Goal: Book appointment/travel/reservation

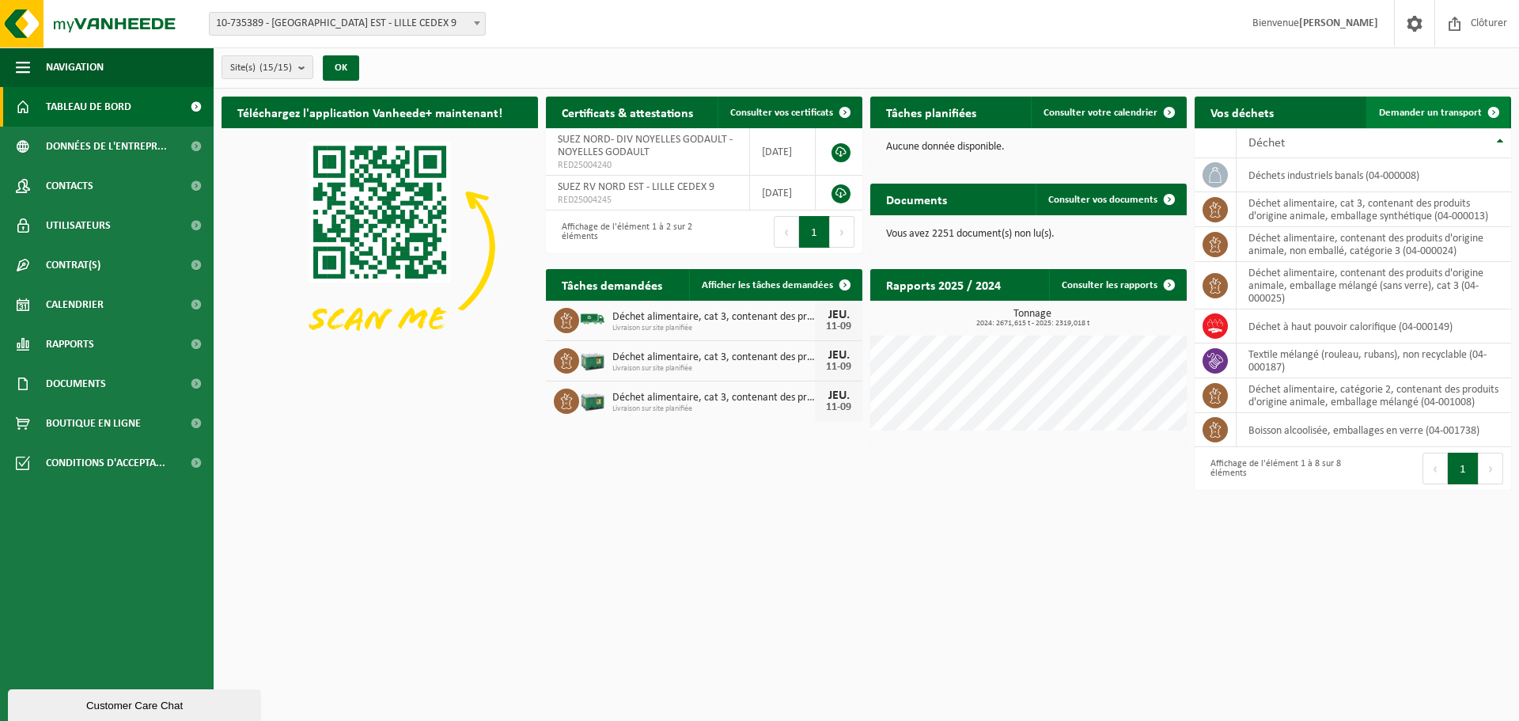
click at [1413, 123] on link "Demander un transport" at bounding box center [1437, 113] width 143 height 32
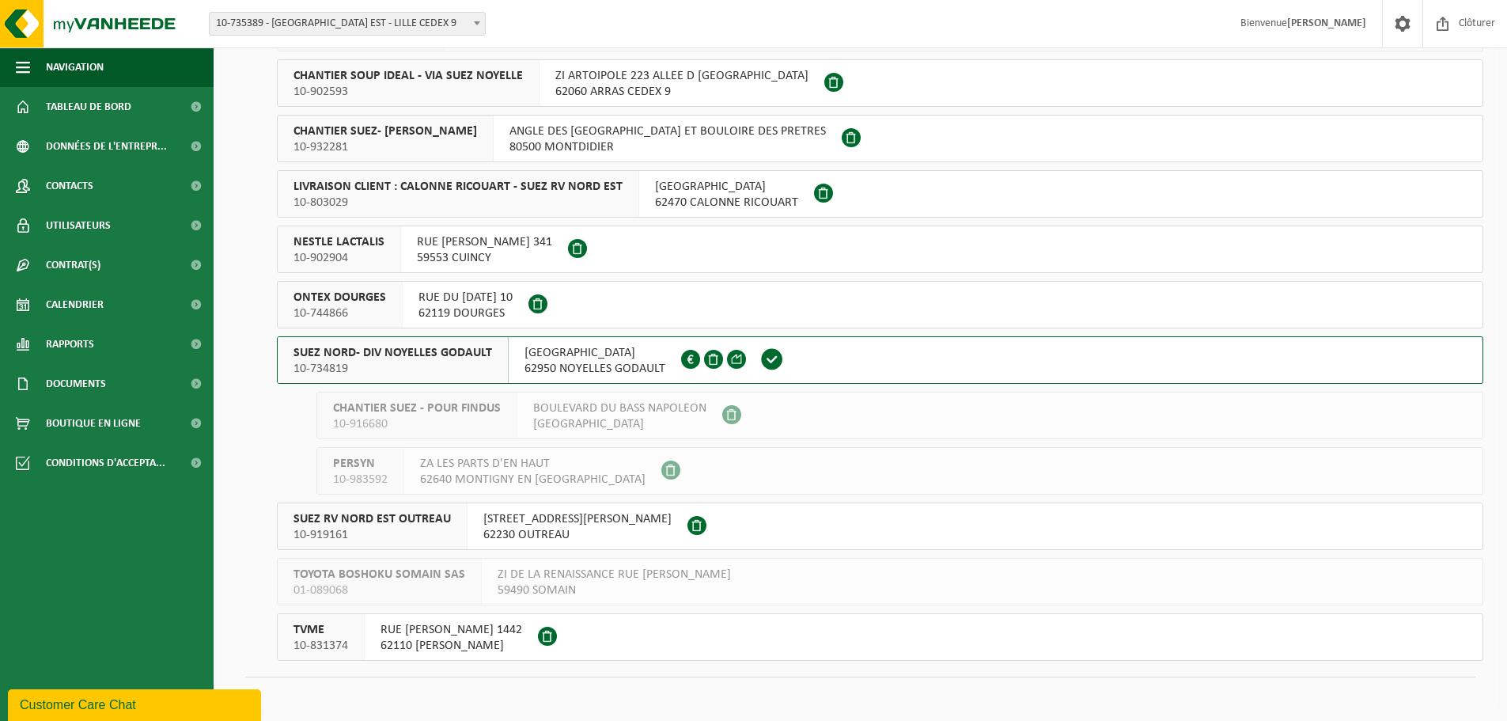
click at [461, 369] on span "10-734819" at bounding box center [393, 369] width 199 height 16
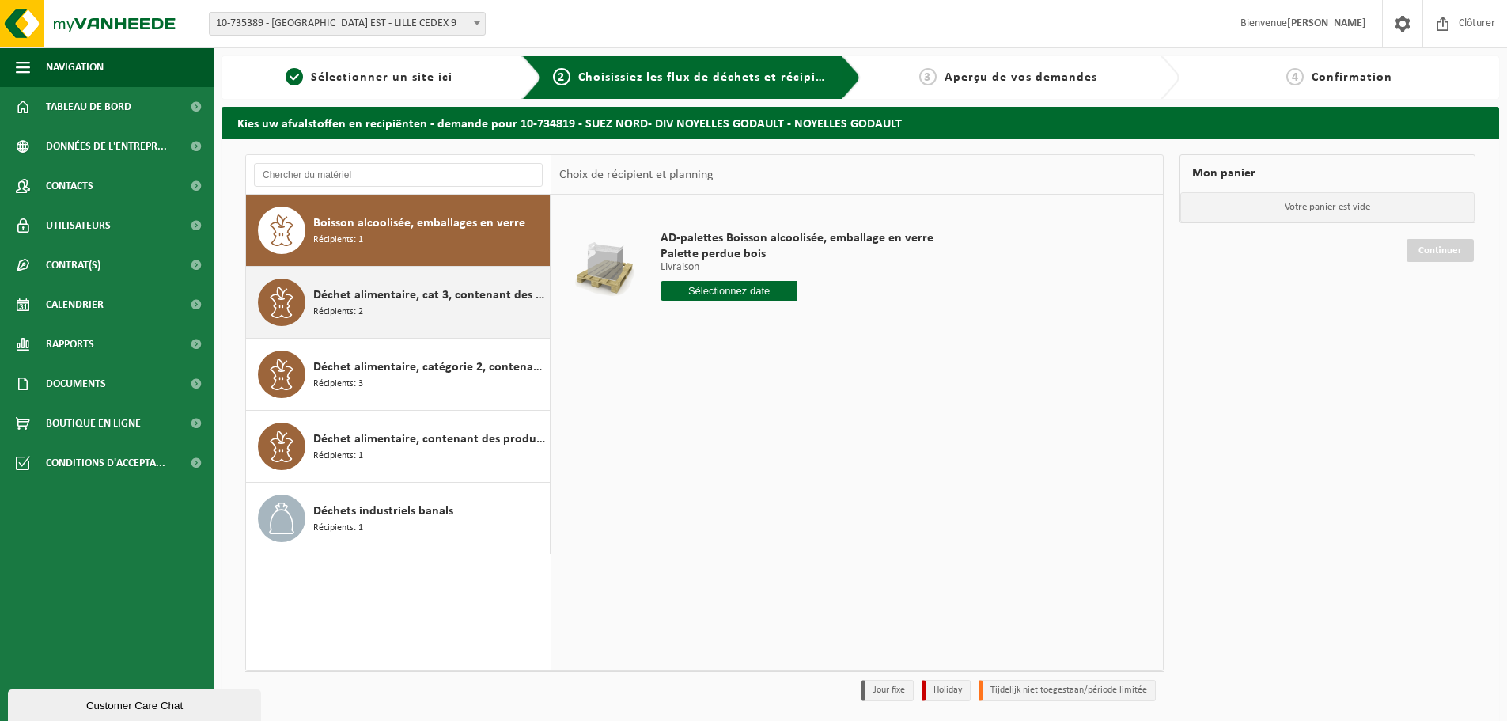
click at [450, 313] on div "Déchet alimentaire, cat 3, contenant des produits d'origine animale, emballage …" at bounding box center [429, 302] width 233 height 47
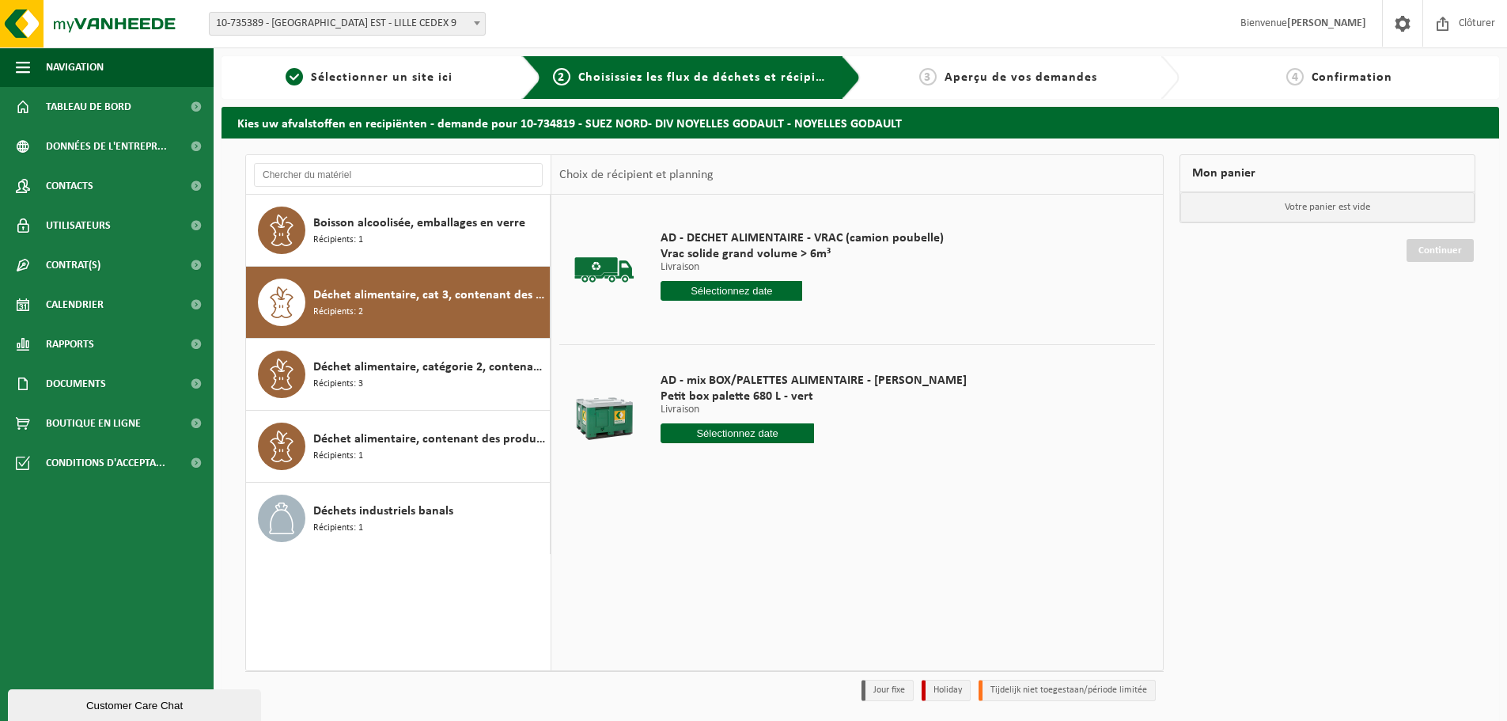
click at [729, 437] on input "text" at bounding box center [737, 433] width 153 height 20
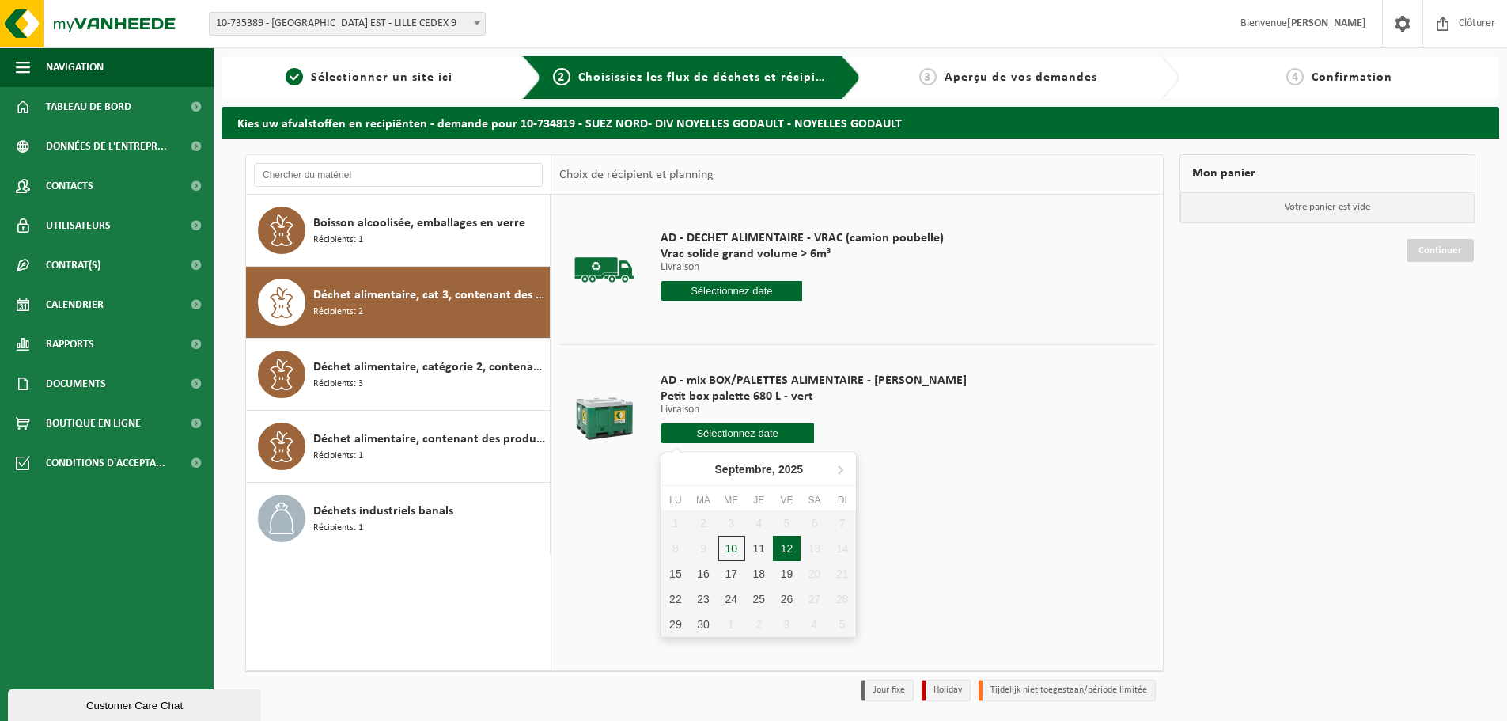
click at [776, 548] on div "12" at bounding box center [787, 548] width 28 height 25
type input "à partir de 2025-09-12"
type input "2025-09-12"
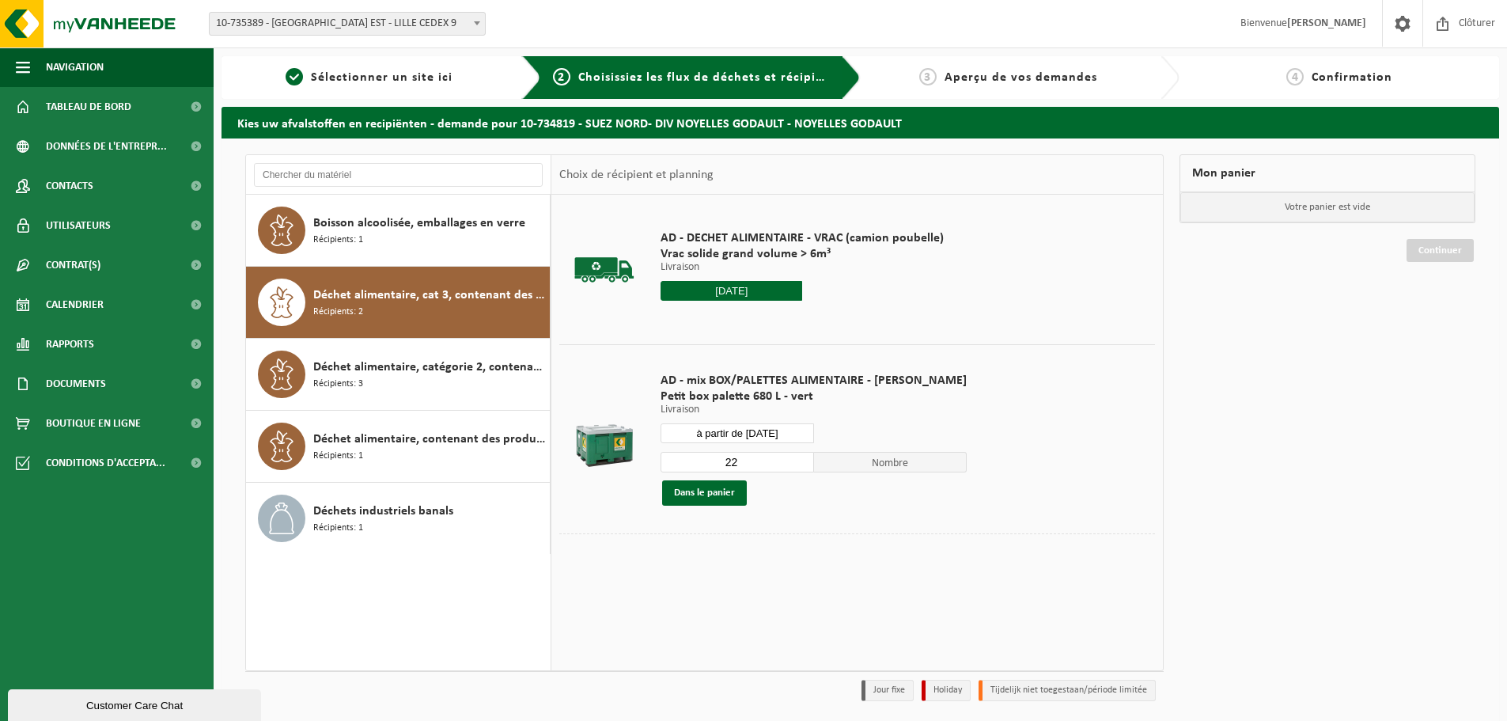
drag, startPoint x: 744, startPoint y: 462, endPoint x: 698, endPoint y: 464, distance: 45.9
click at [698, 464] on input "22" at bounding box center [737, 462] width 153 height 21
type input "1"
click at [720, 494] on button "Dans le panier" at bounding box center [704, 492] width 85 height 25
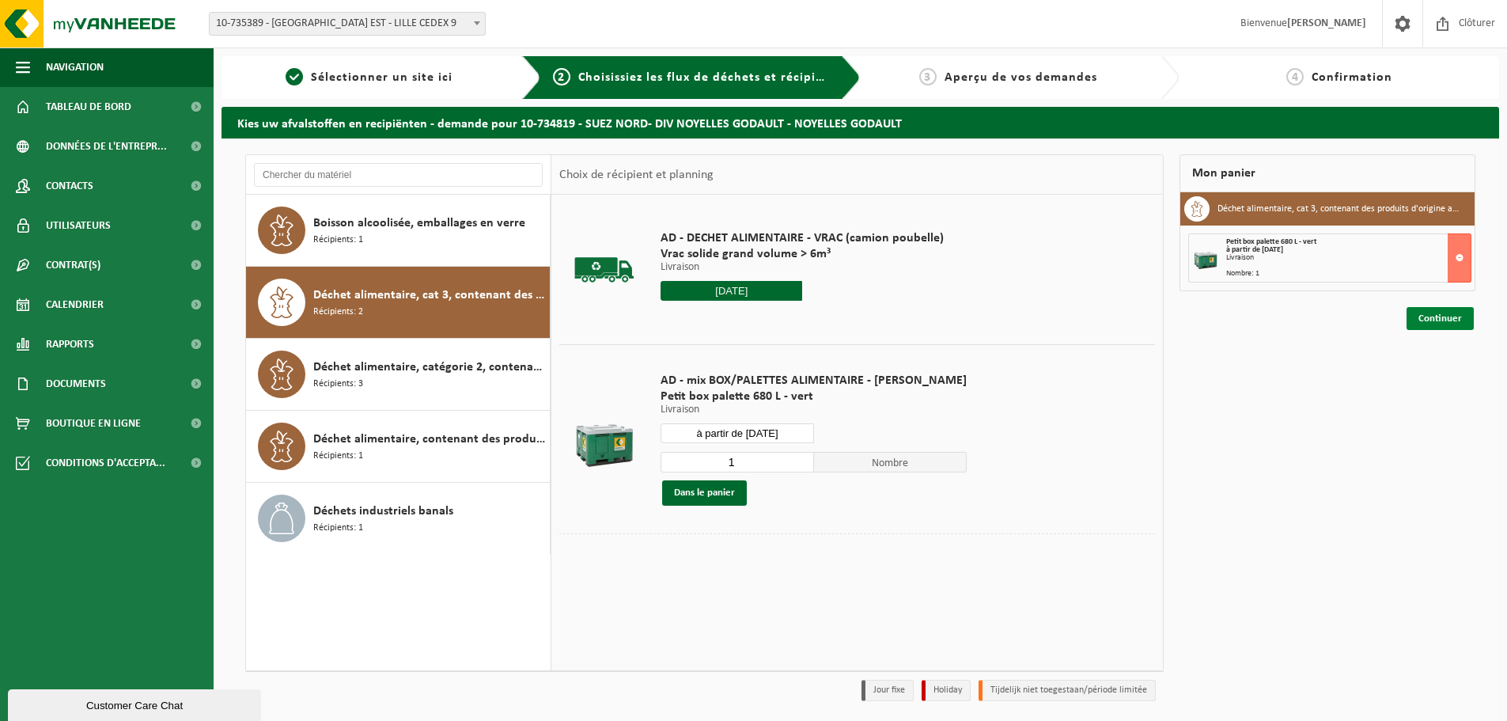
click at [1442, 316] on link "Continuer" at bounding box center [1440, 318] width 67 height 23
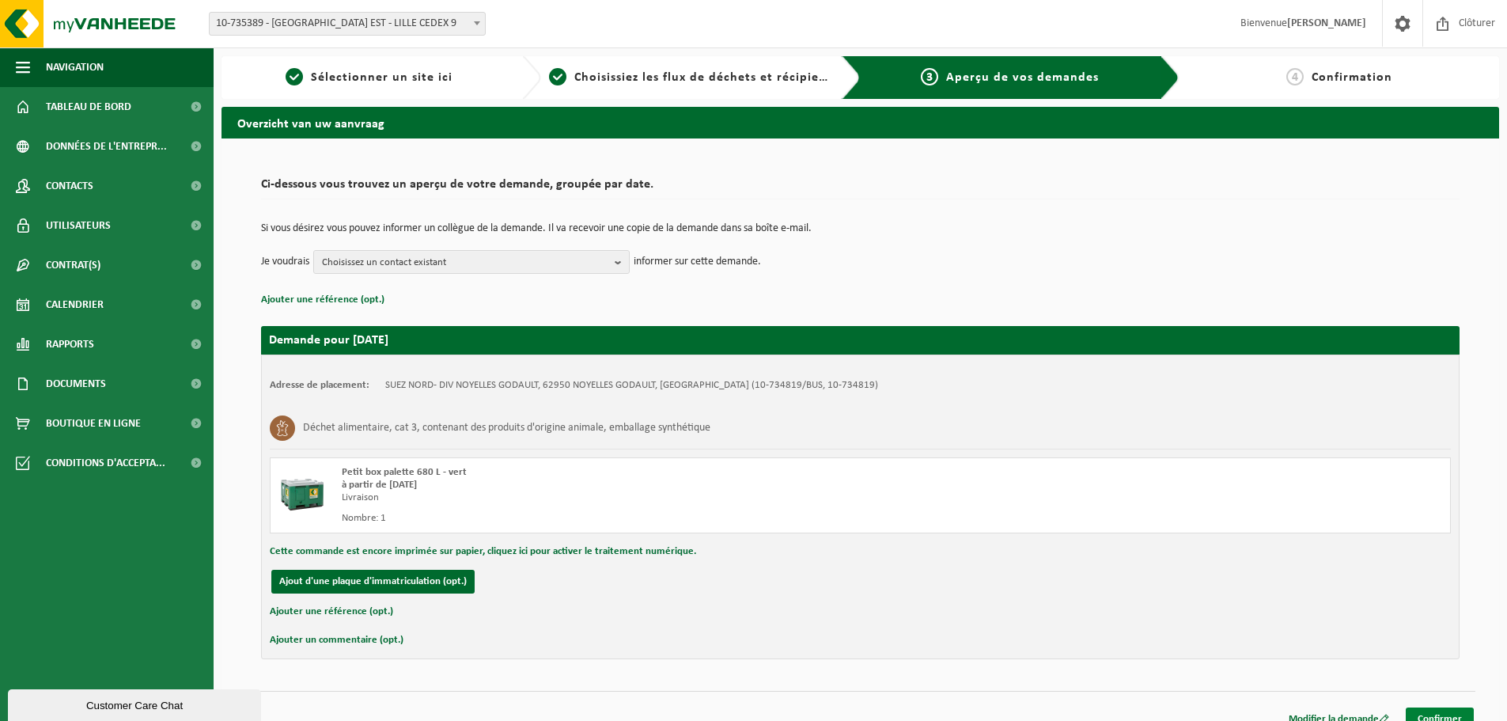
click at [1444, 715] on link "Confirmer" at bounding box center [1440, 718] width 68 height 23
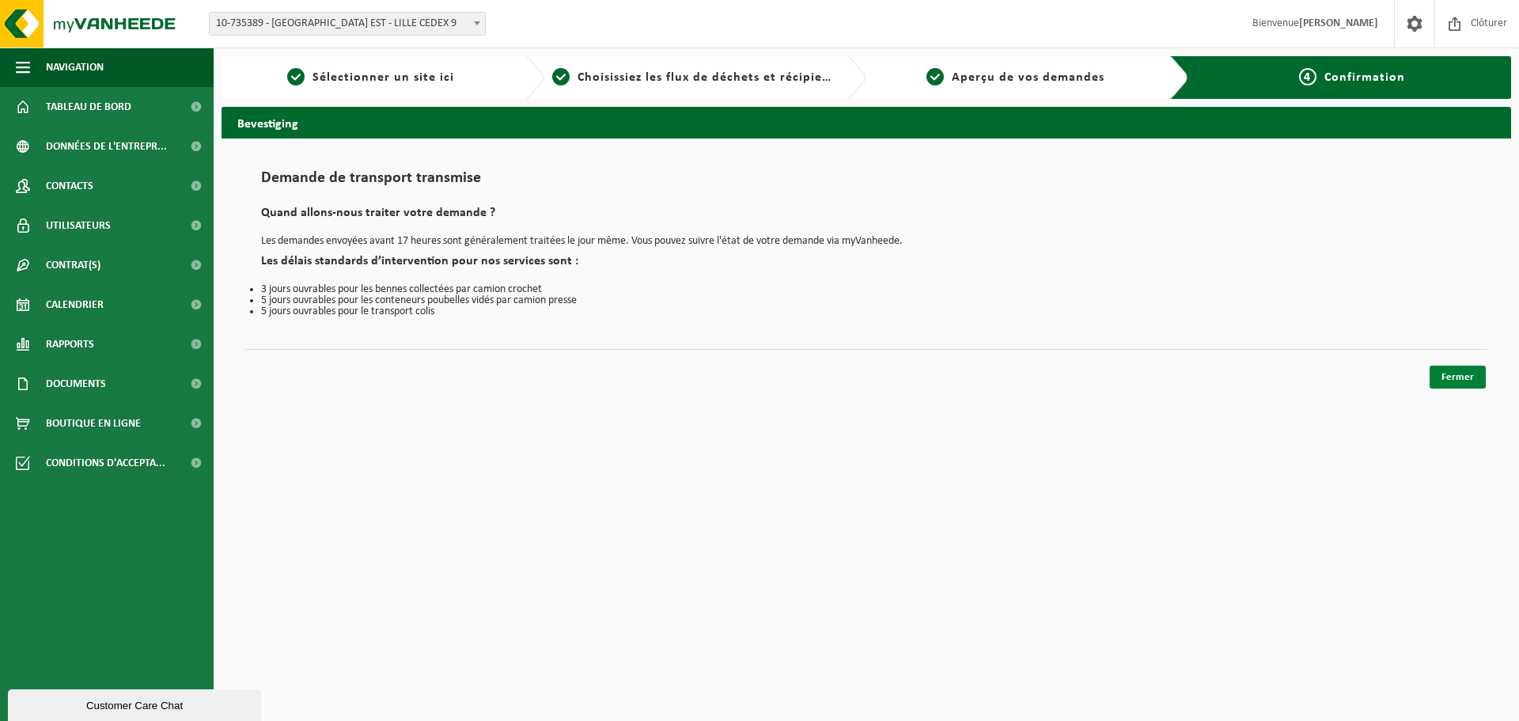
click at [1448, 373] on link "Fermer" at bounding box center [1458, 377] width 56 height 23
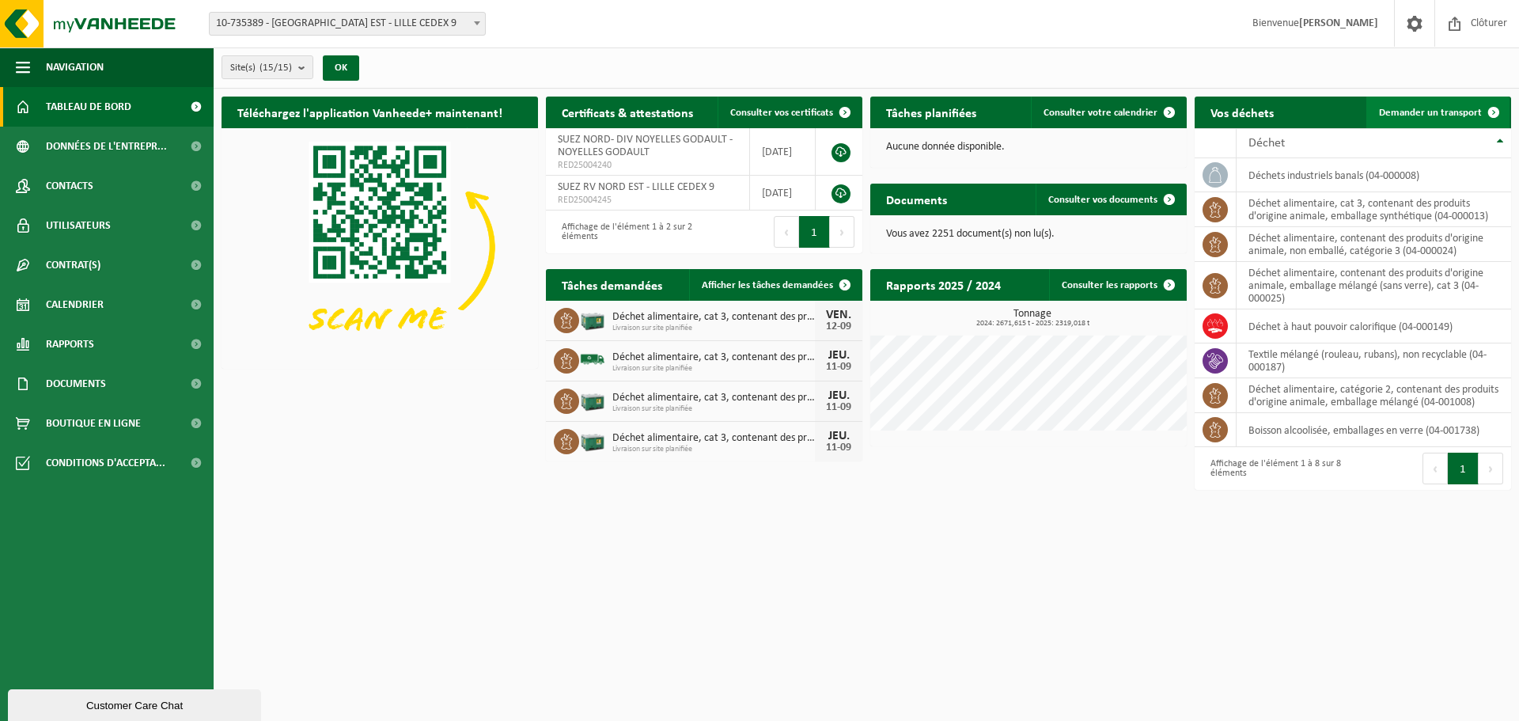
click at [1378, 108] on link "Demander un transport" at bounding box center [1437, 113] width 143 height 32
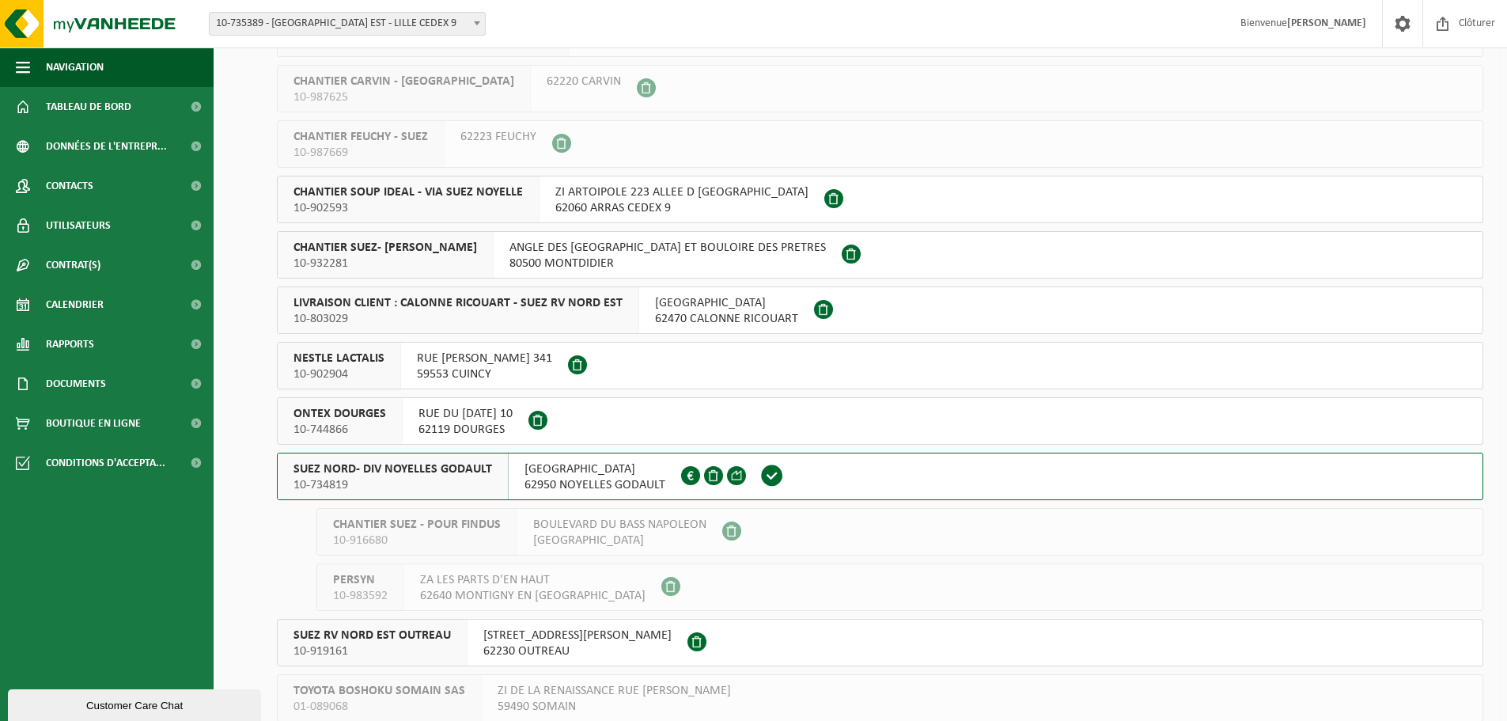
scroll to position [237, 0]
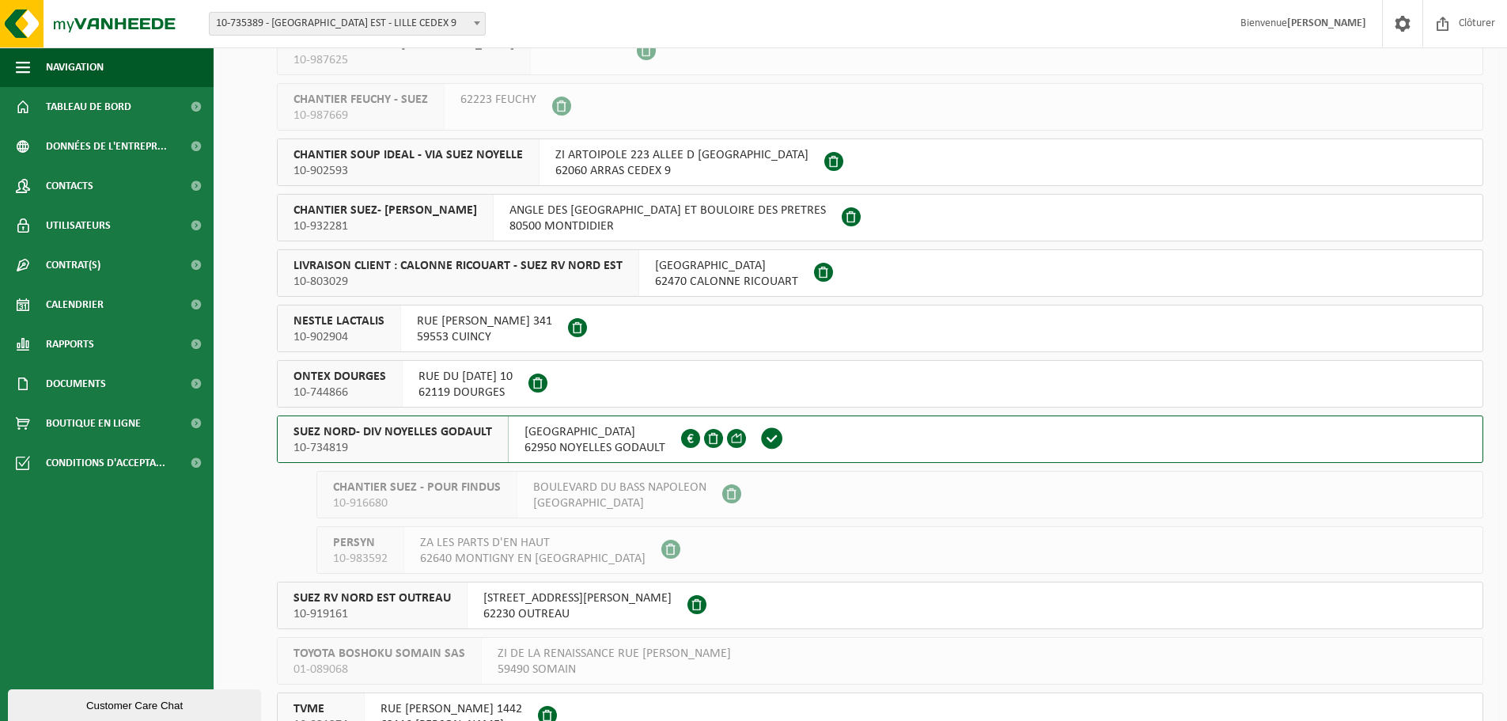
click at [480, 434] on span "SUEZ NORD- DIV NOYELLES GODAULT" at bounding box center [393, 432] width 199 height 16
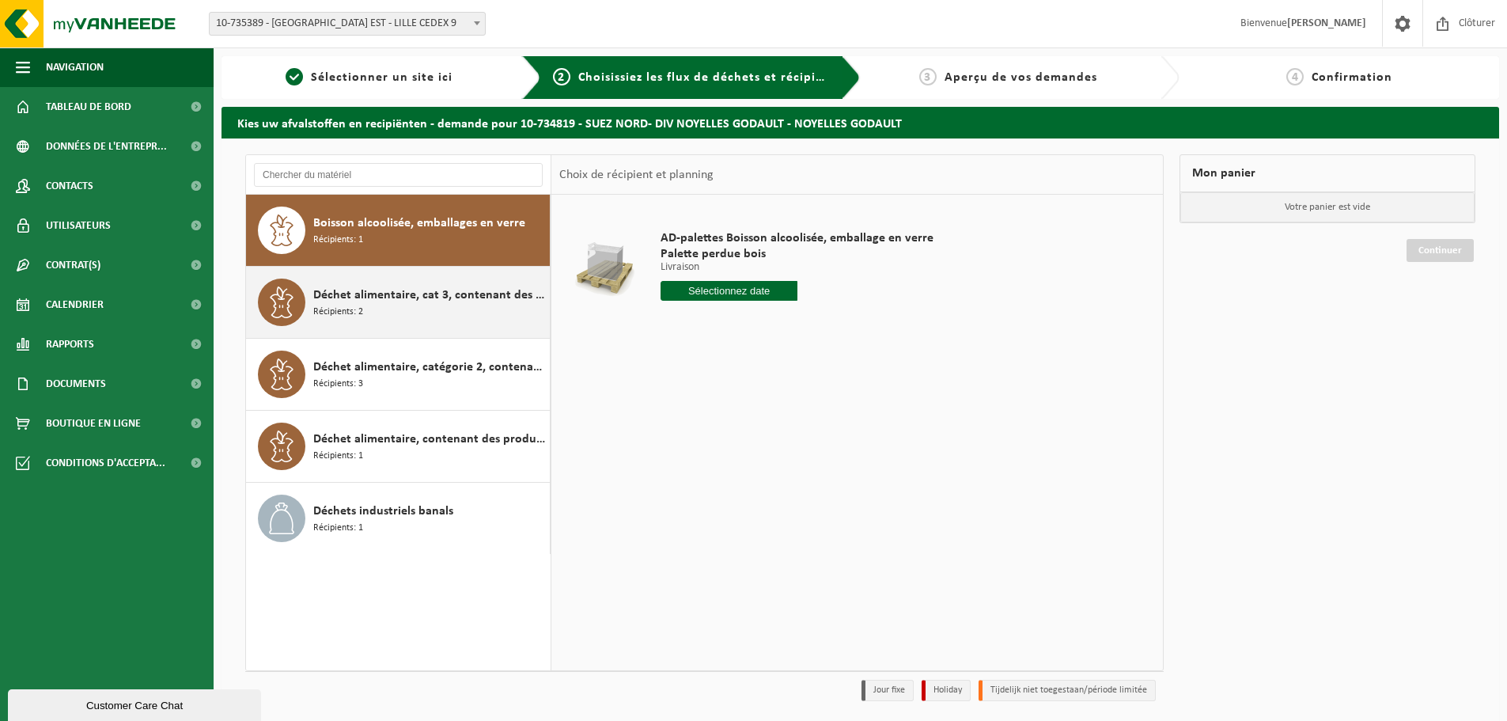
click at [389, 315] on div "Déchet alimentaire, cat 3, contenant des produits d'origine animale, emballage …" at bounding box center [429, 302] width 233 height 47
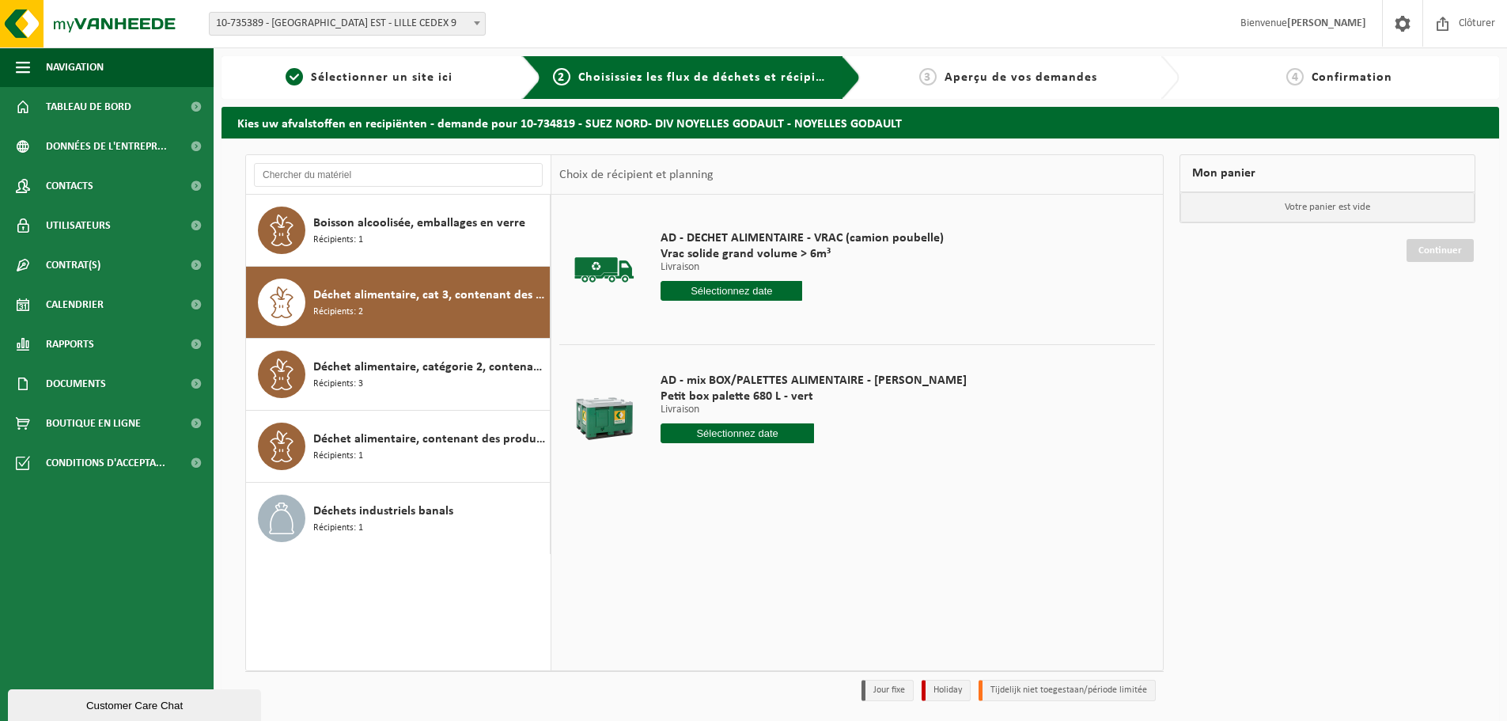
click at [723, 438] on input "text" at bounding box center [737, 433] width 153 height 20
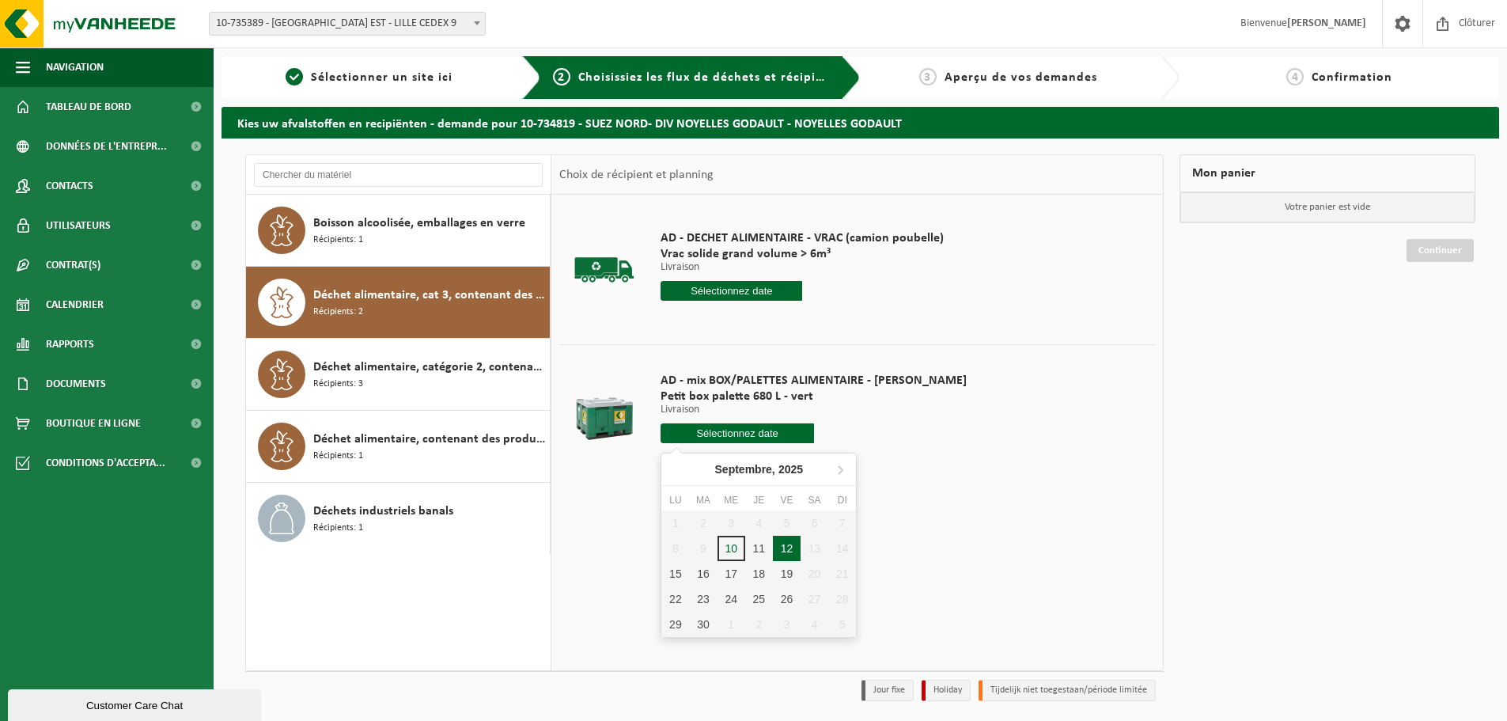
click at [785, 548] on div "12" at bounding box center [787, 548] width 28 height 25
type input "à partir de [DATE]"
type input "[DATE]"
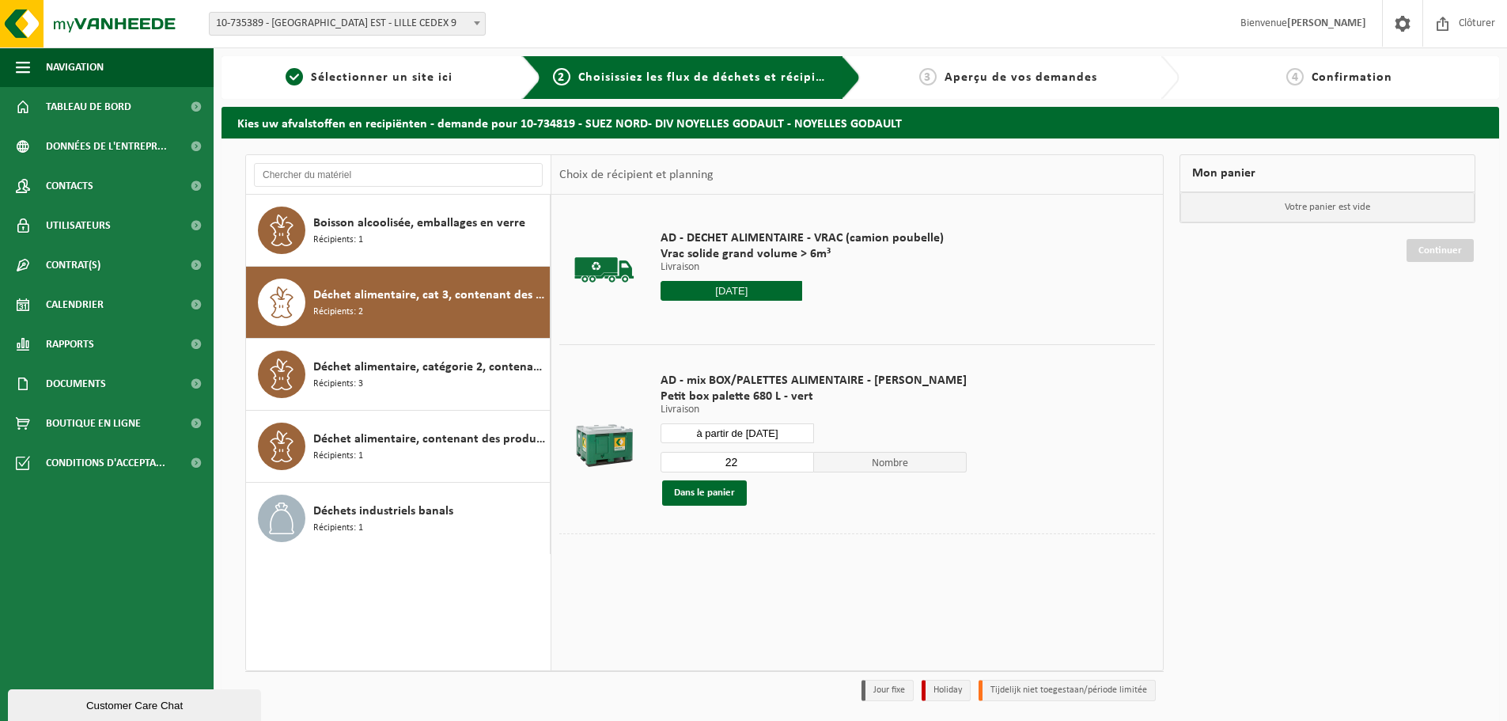
drag, startPoint x: 741, startPoint y: 468, endPoint x: 689, endPoint y: 468, distance: 52.2
click at [689, 468] on input "22" at bounding box center [737, 462] width 153 height 21
type input "1"
click at [734, 493] on button "Dans le panier" at bounding box center [704, 492] width 85 height 25
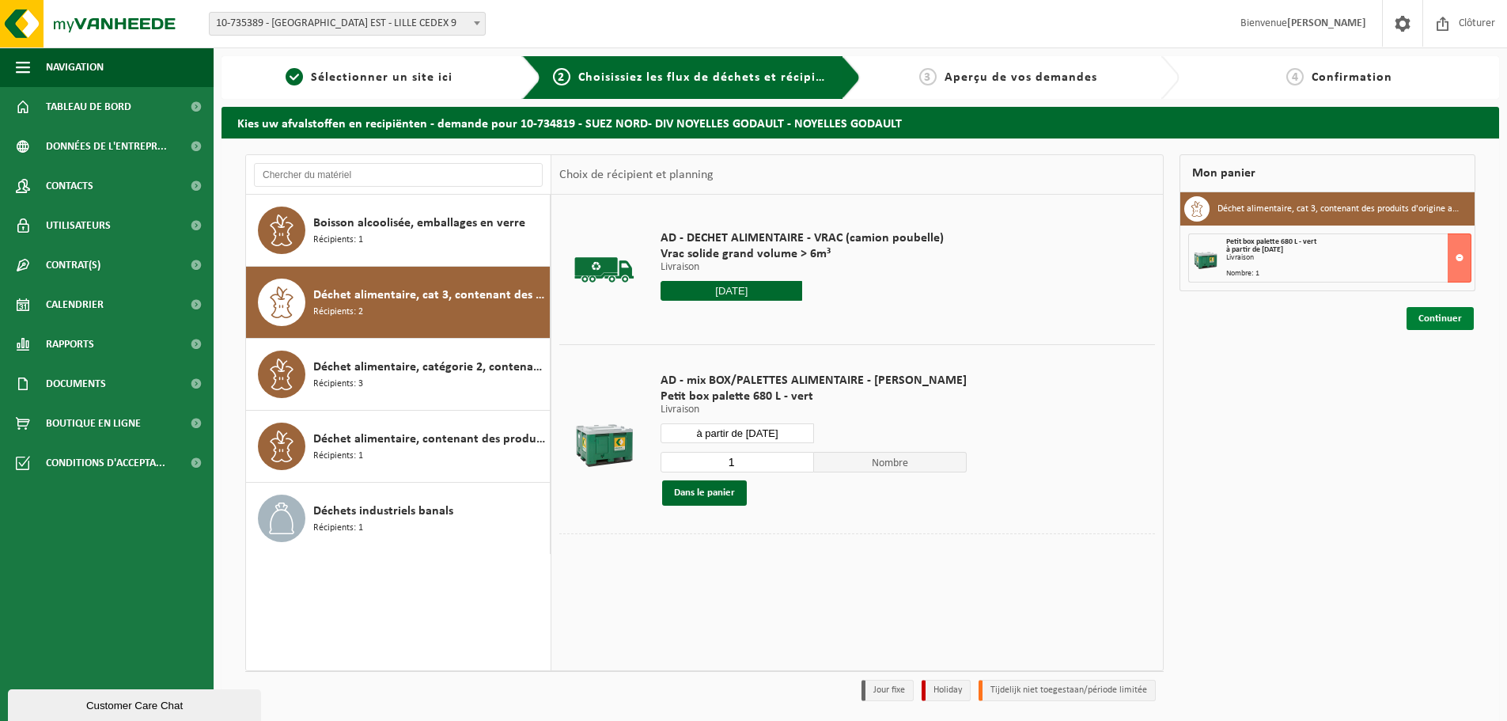
click at [1448, 328] on link "Continuer" at bounding box center [1440, 318] width 67 height 23
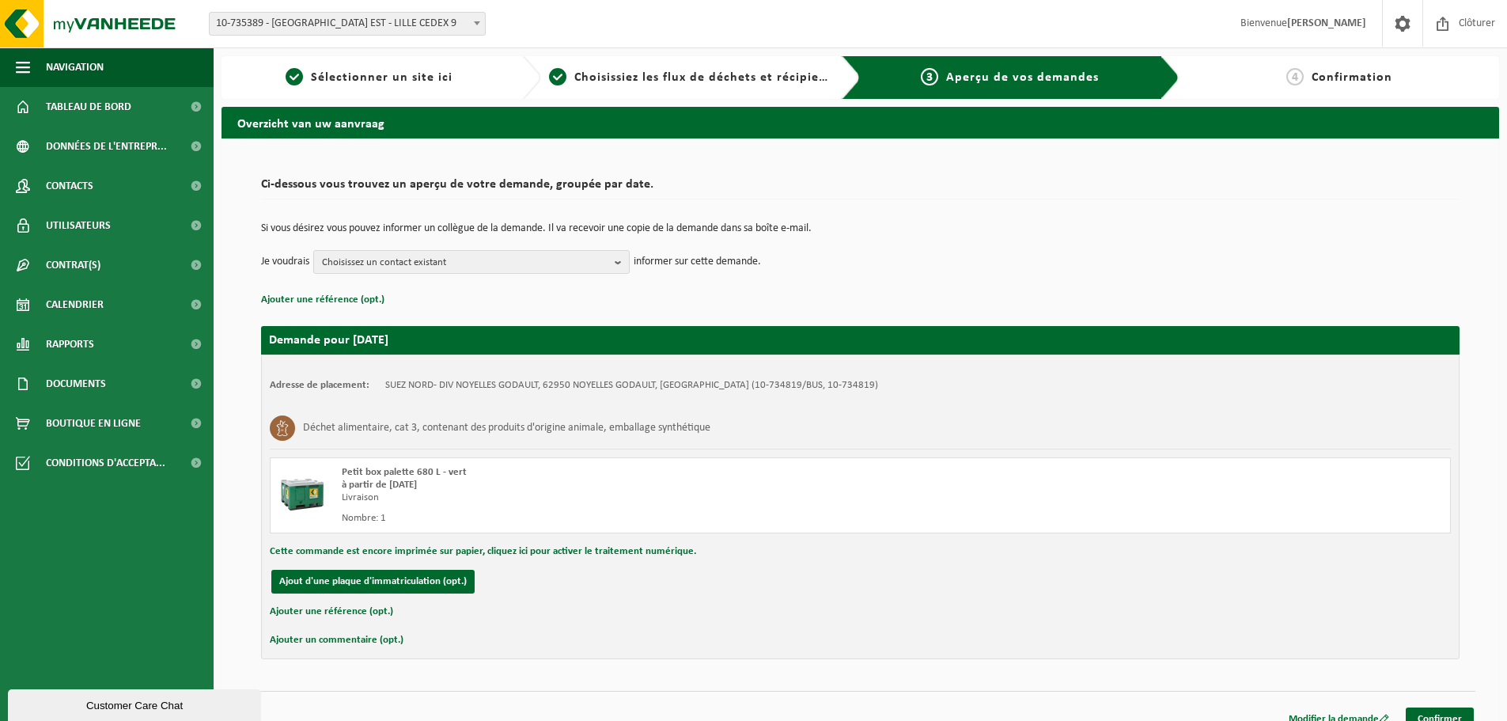
click at [1442, 707] on div "Modifier la demande Confirmer" at bounding box center [860, 699] width 1230 height 17
click at [1440, 711] on link "Confirmer" at bounding box center [1440, 718] width 68 height 23
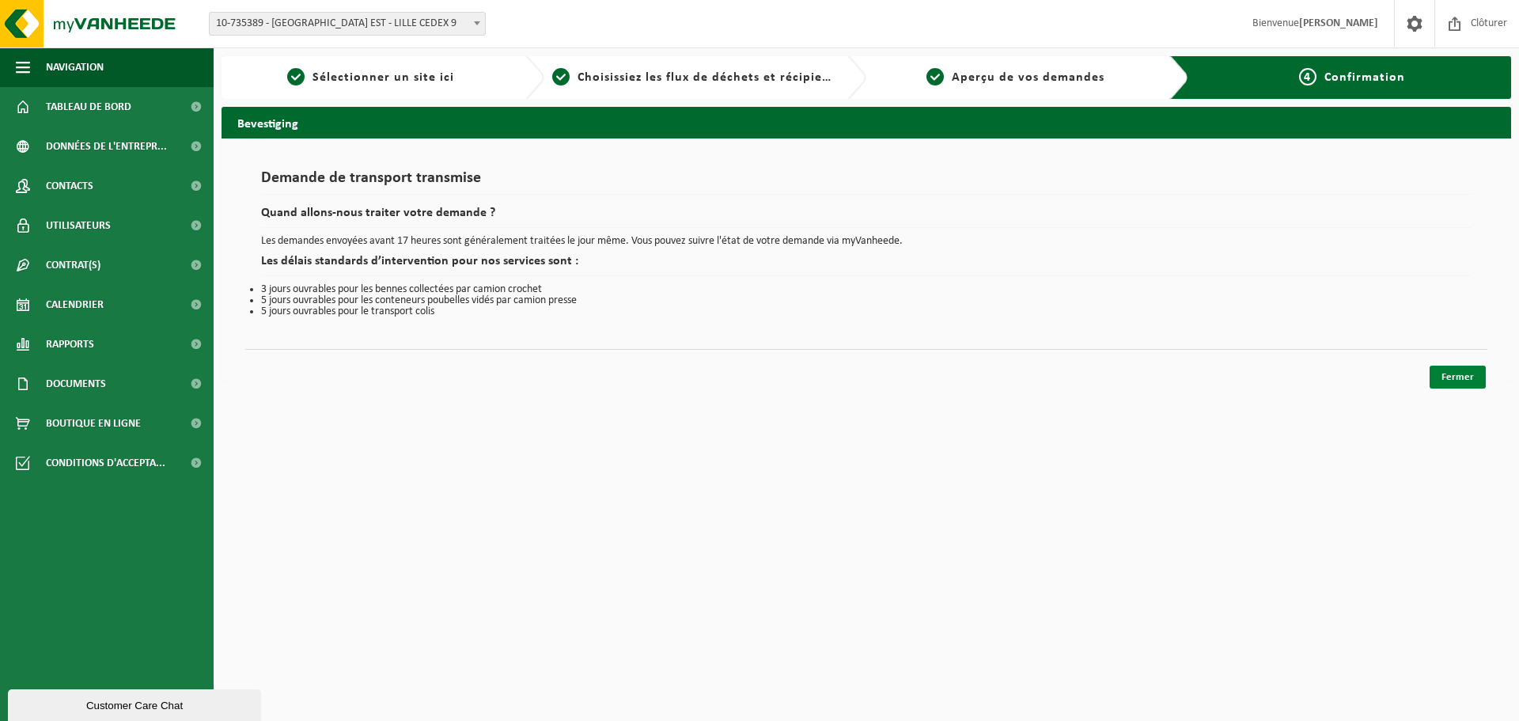
click at [1442, 387] on link "Fermer" at bounding box center [1458, 377] width 56 height 23
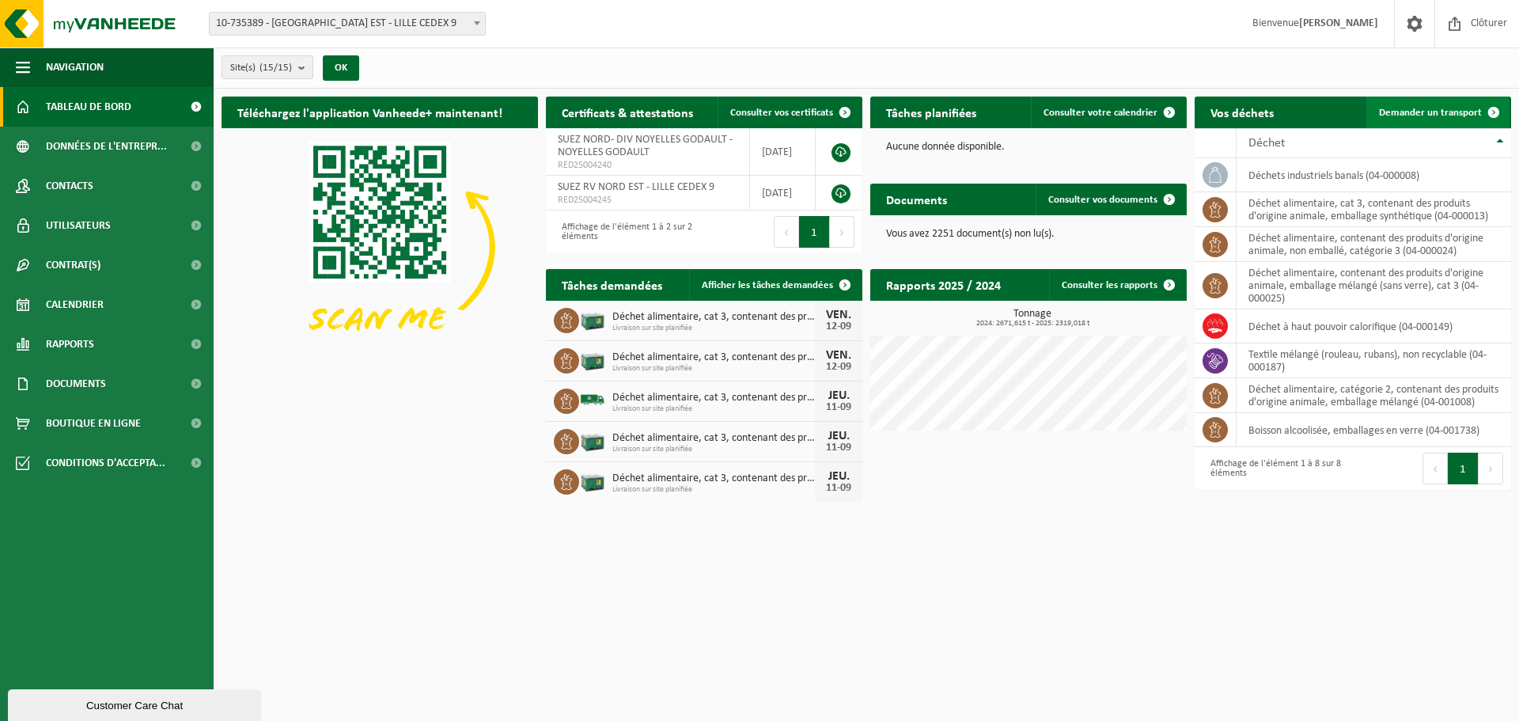
click at [1442, 110] on span "Demander un transport" at bounding box center [1430, 113] width 103 height 10
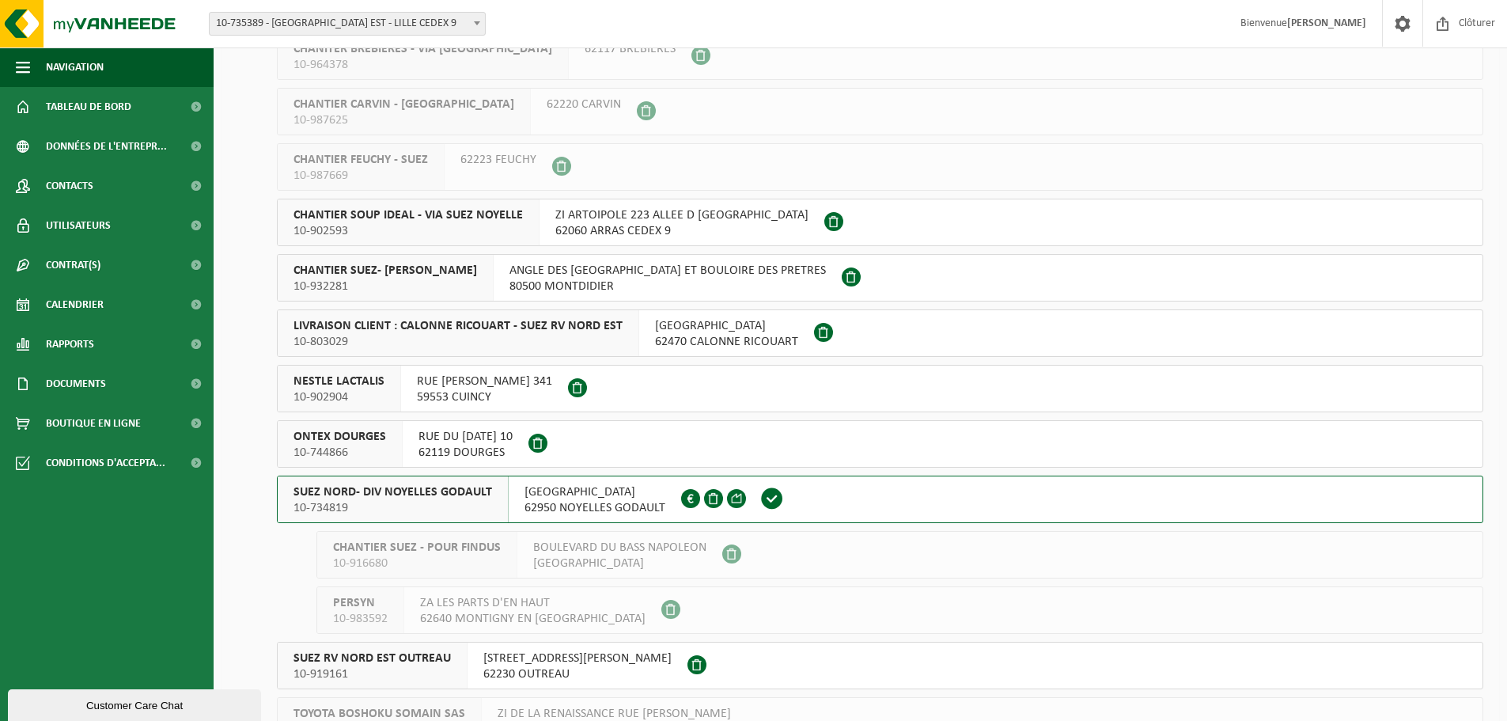
scroll to position [237, 0]
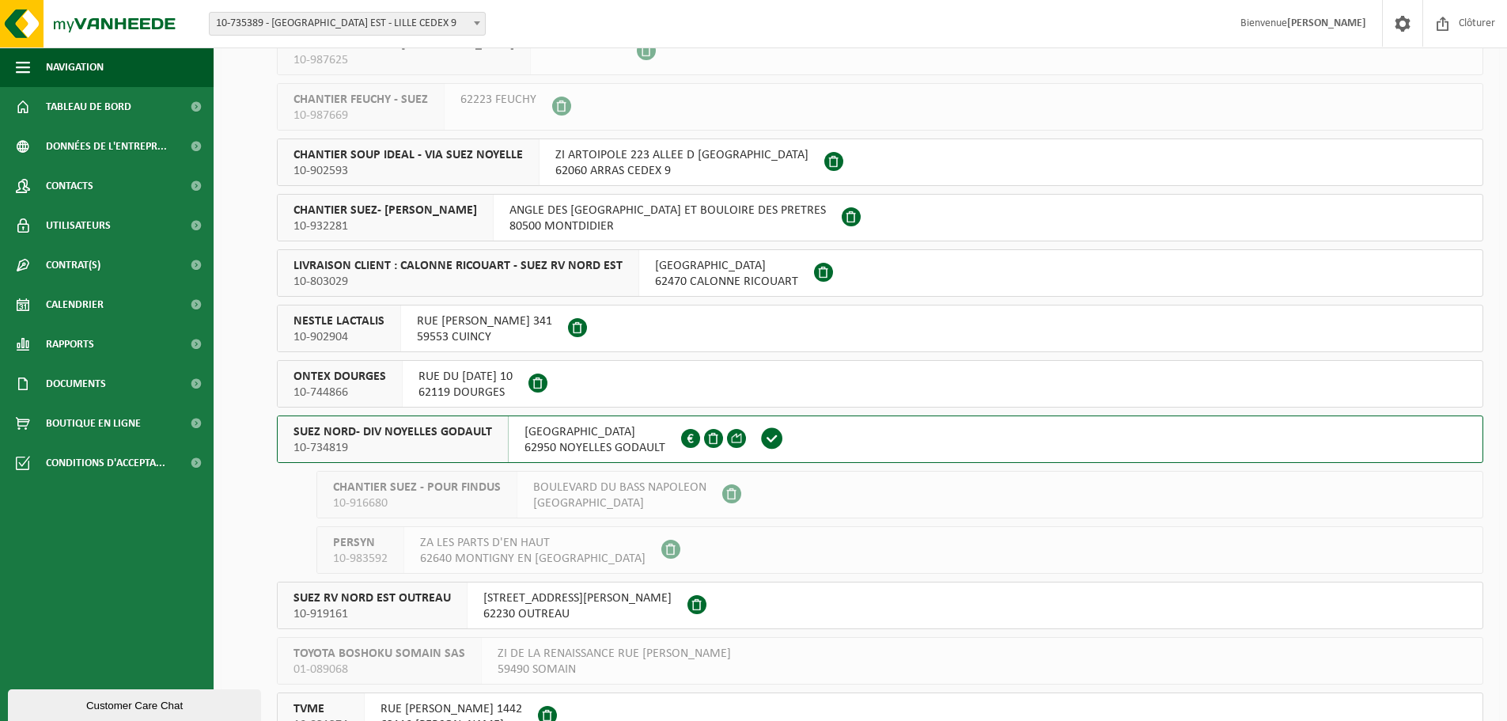
click at [453, 437] on span "SUEZ NORD- DIV NOYELLES GODAULT" at bounding box center [393, 432] width 199 height 16
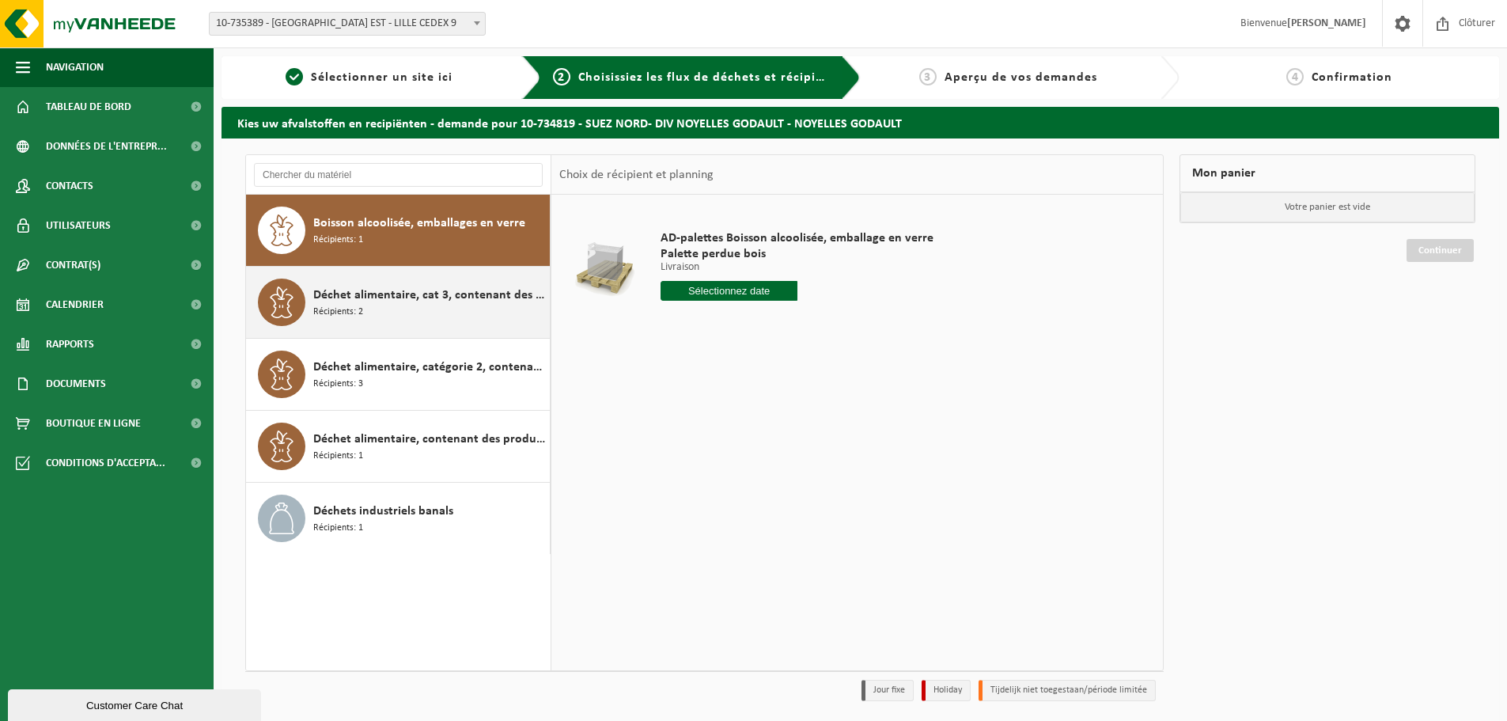
click at [456, 309] on div "Déchet alimentaire, cat 3, contenant des produits d'origine animale, emballage …" at bounding box center [429, 302] width 233 height 47
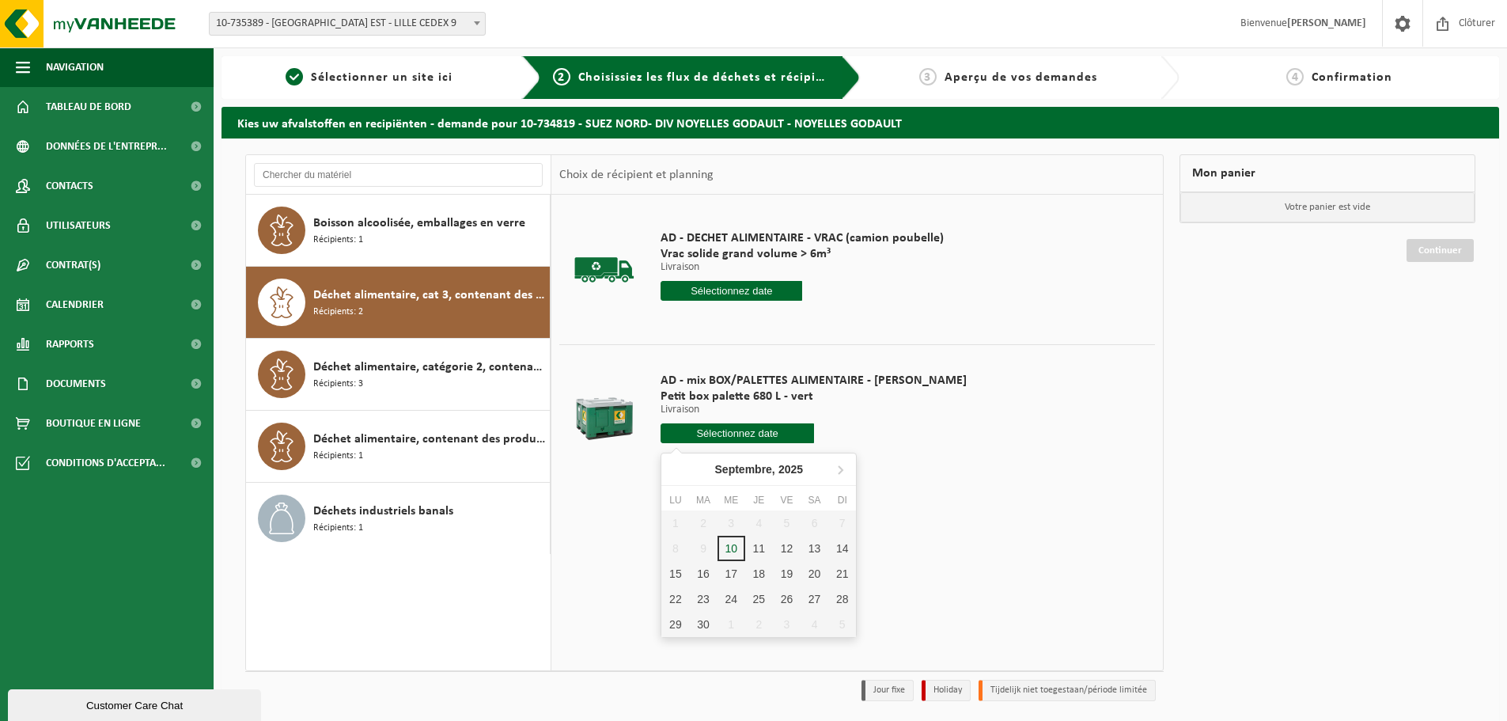
click at [745, 438] on input "text" at bounding box center [737, 433] width 153 height 20
click at [783, 548] on div "12" at bounding box center [787, 548] width 28 height 25
type input "à partir de [DATE]"
type input "[DATE]"
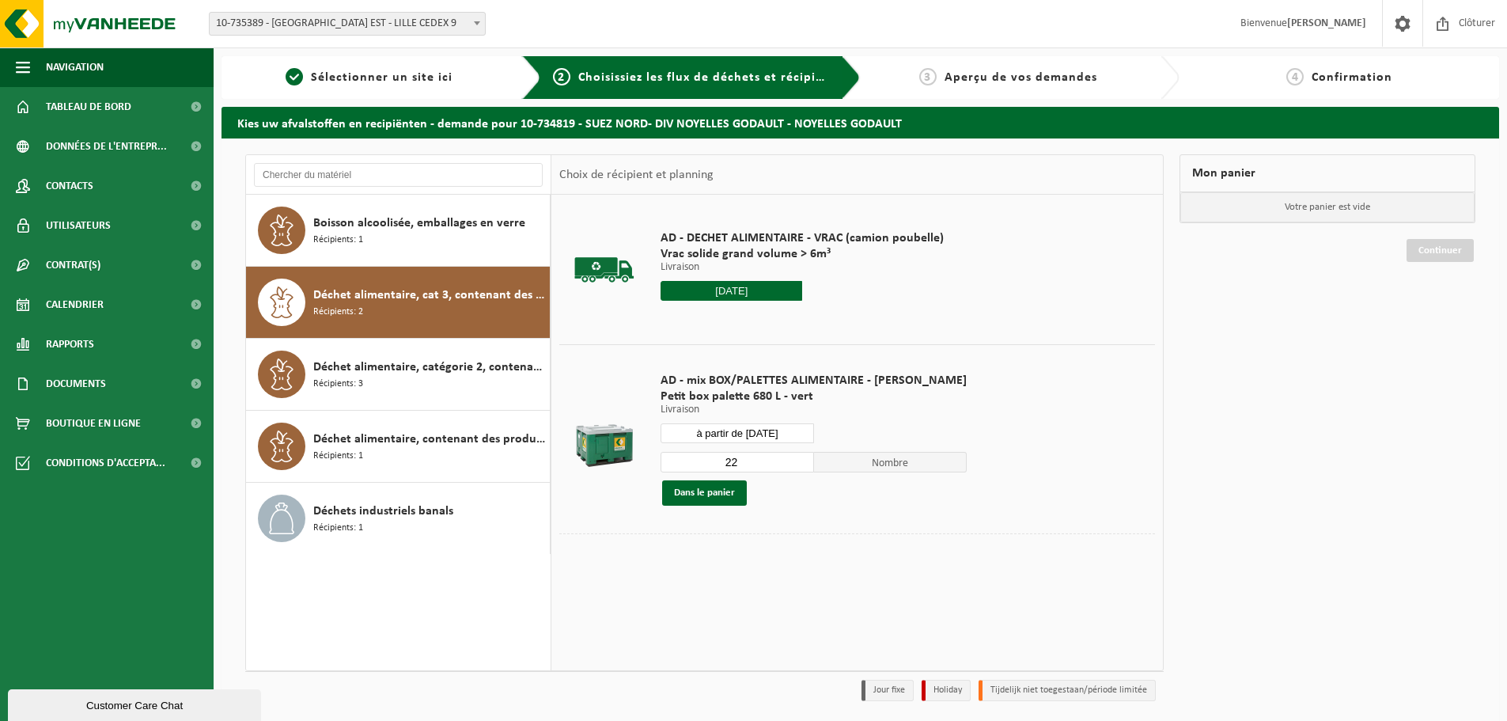
drag, startPoint x: 704, startPoint y: 464, endPoint x: 688, endPoint y: 463, distance: 16.6
click at [688, 463] on input "22" at bounding box center [737, 462] width 153 height 21
type input "1"
click at [718, 497] on button "Dans le panier" at bounding box center [704, 492] width 85 height 25
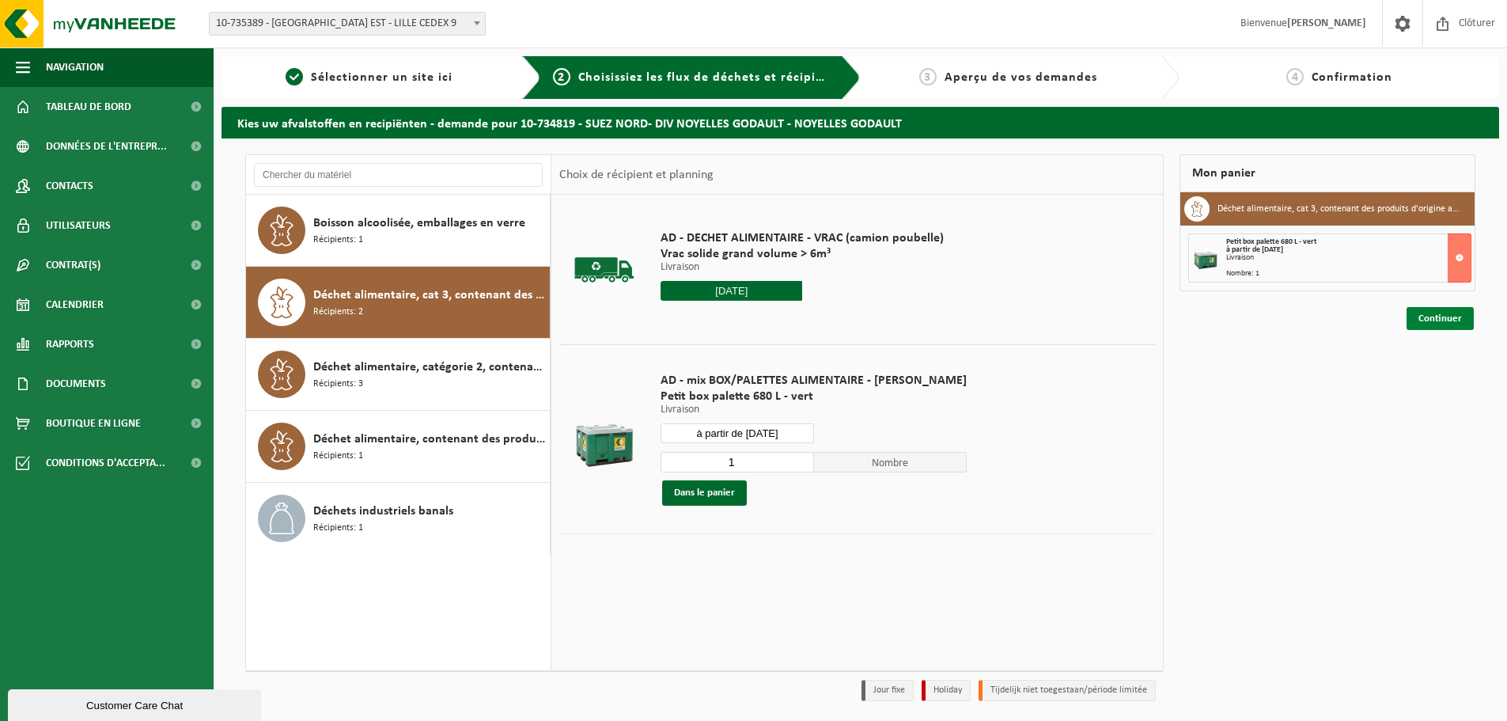
click at [1425, 316] on link "Continuer" at bounding box center [1440, 318] width 67 height 23
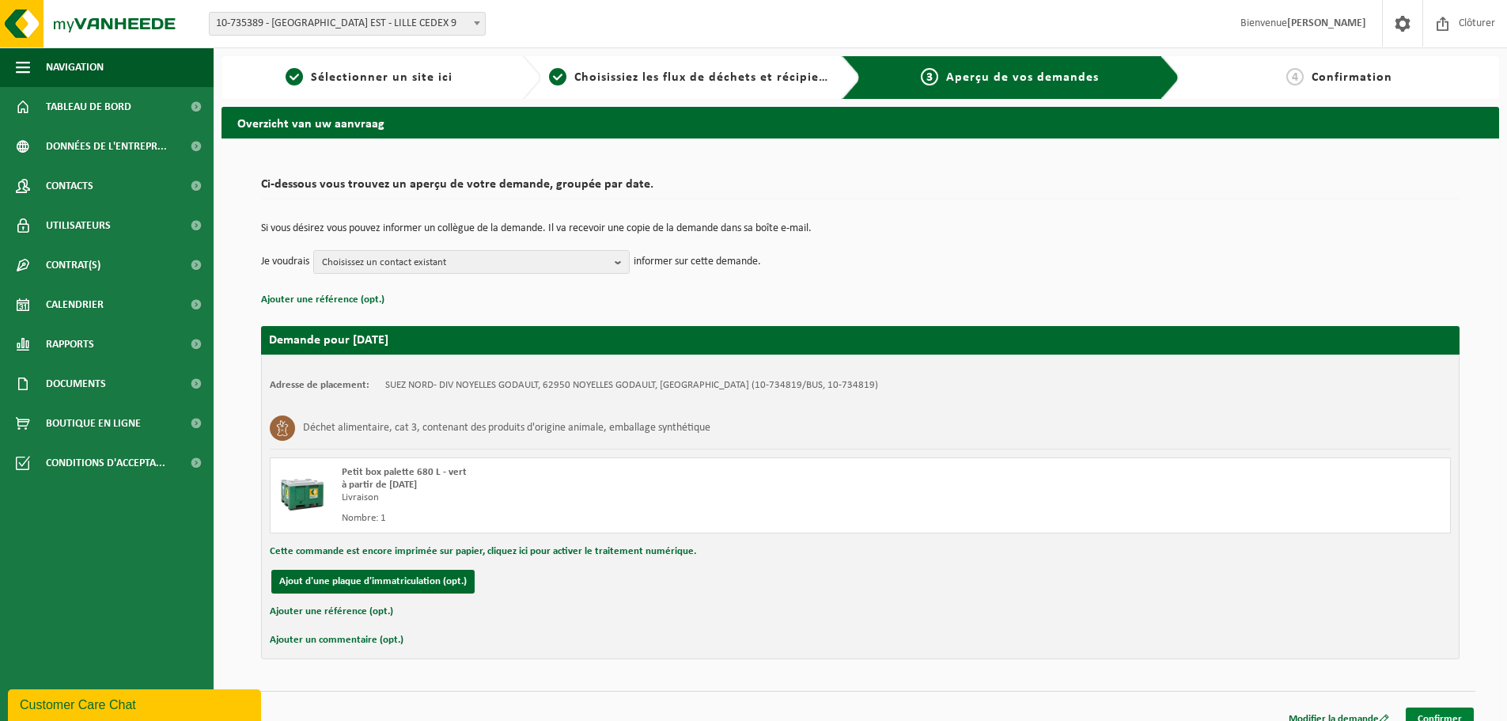
click at [1457, 712] on link "Confirmer" at bounding box center [1440, 718] width 68 height 23
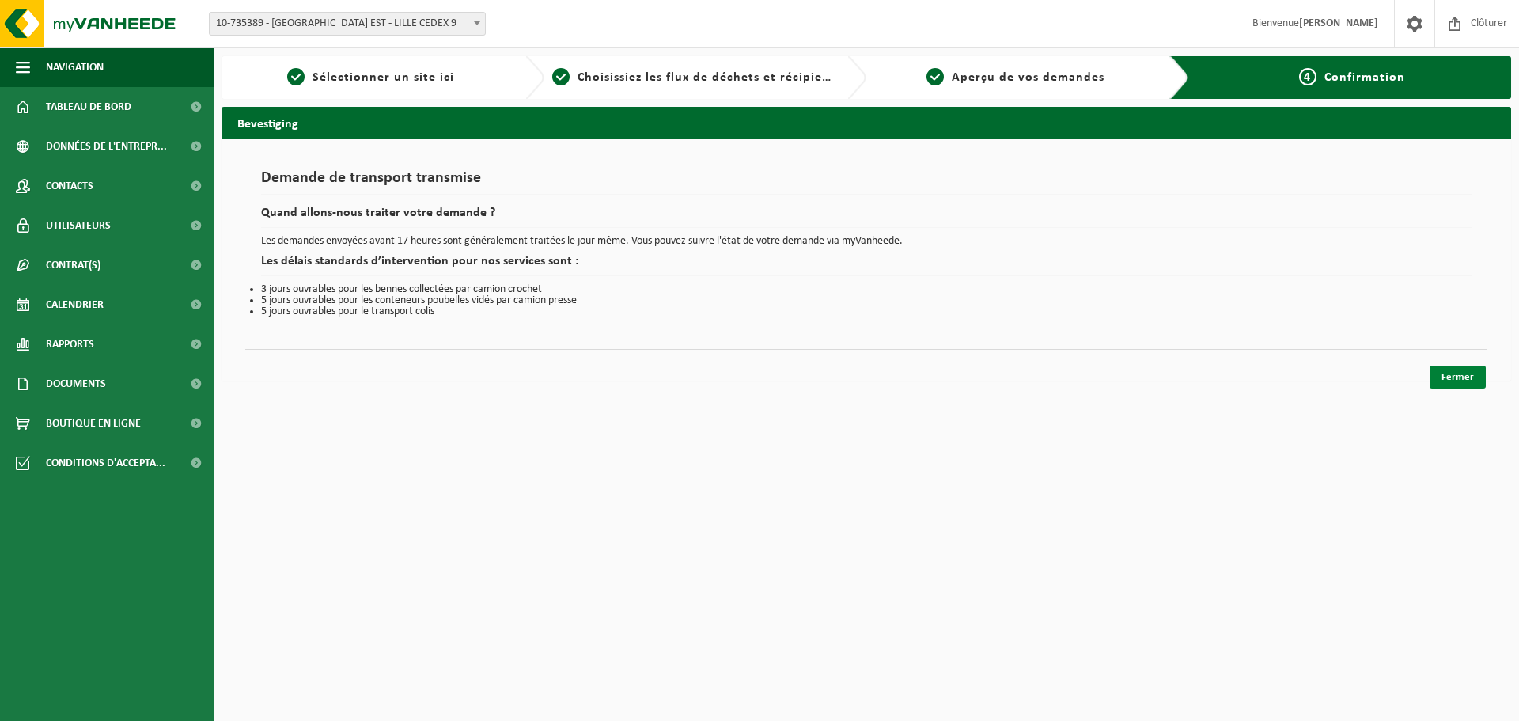
click at [1442, 383] on link "Fermer" at bounding box center [1458, 377] width 56 height 23
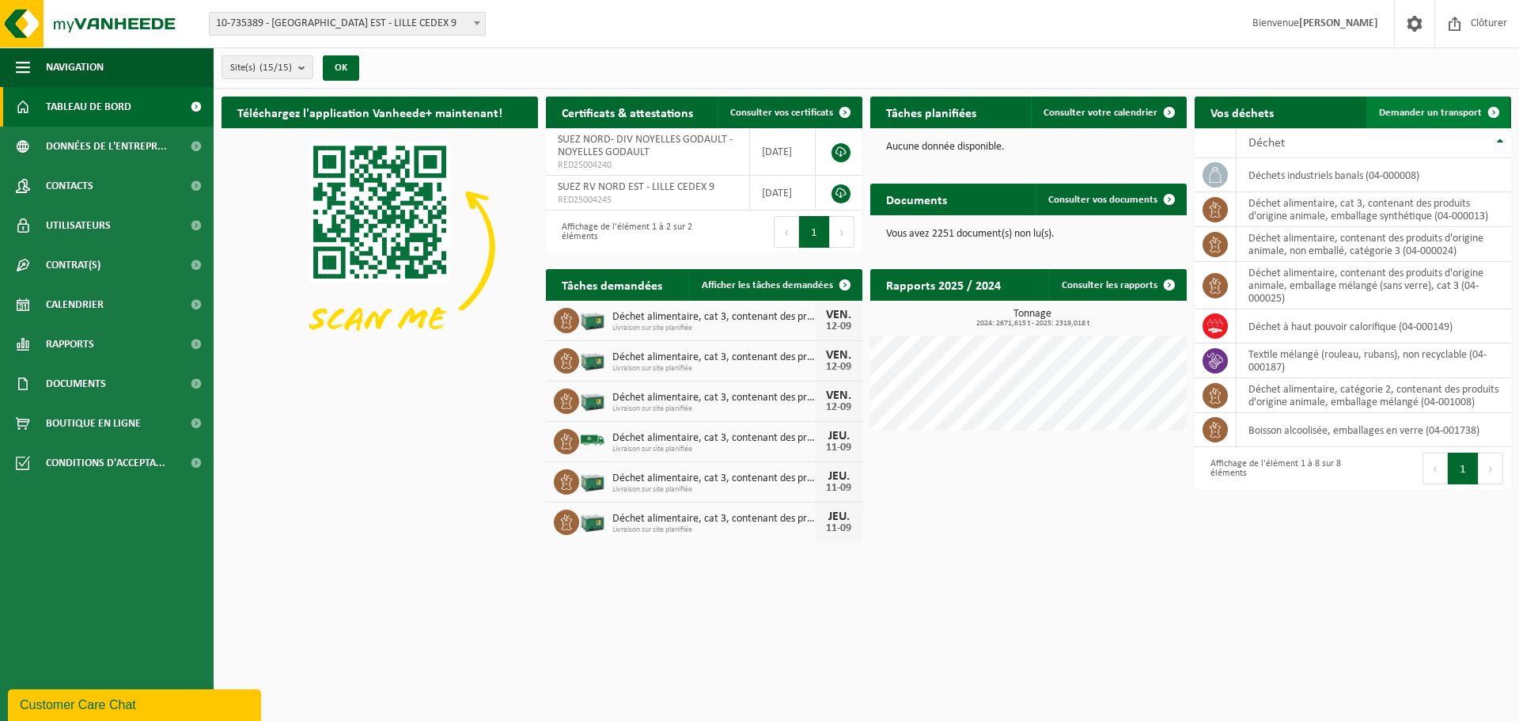
click at [1426, 103] on link "Demander un transport" at bounding box center [1437, 113] width 143 height 32
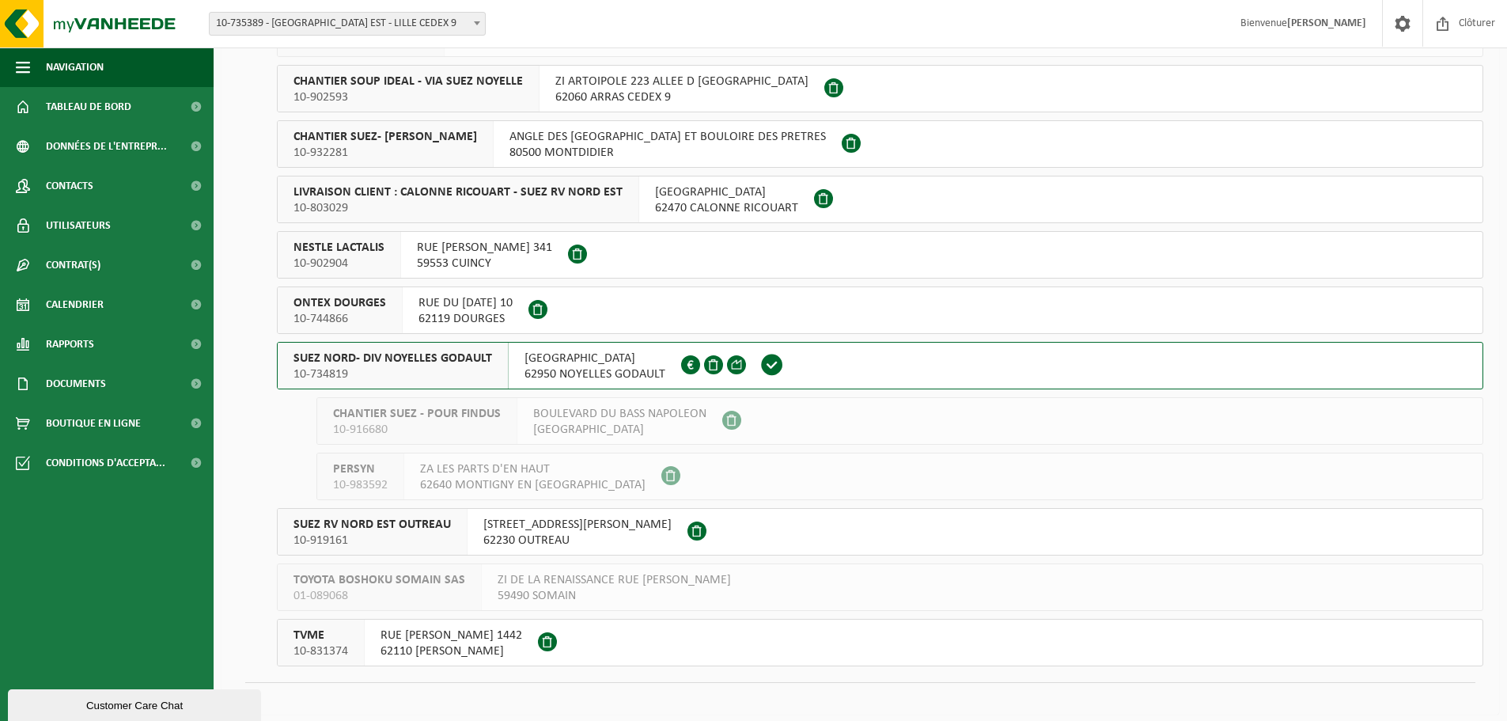
scroll to position [320, 0]
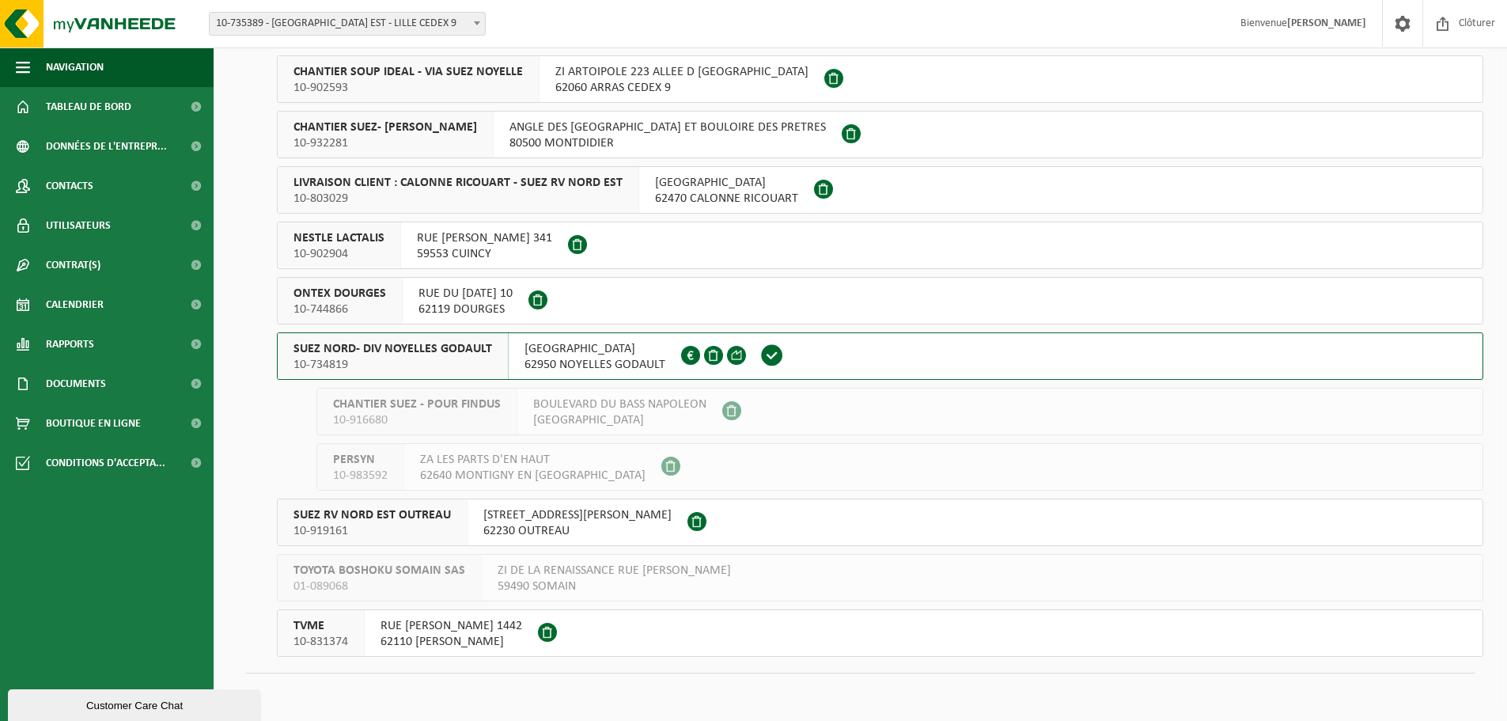
click at [471, 355] on span "SUEZ NORD- DIV NOYELLES GODAULT" at bounding box center [393, 349] width 199 height 16
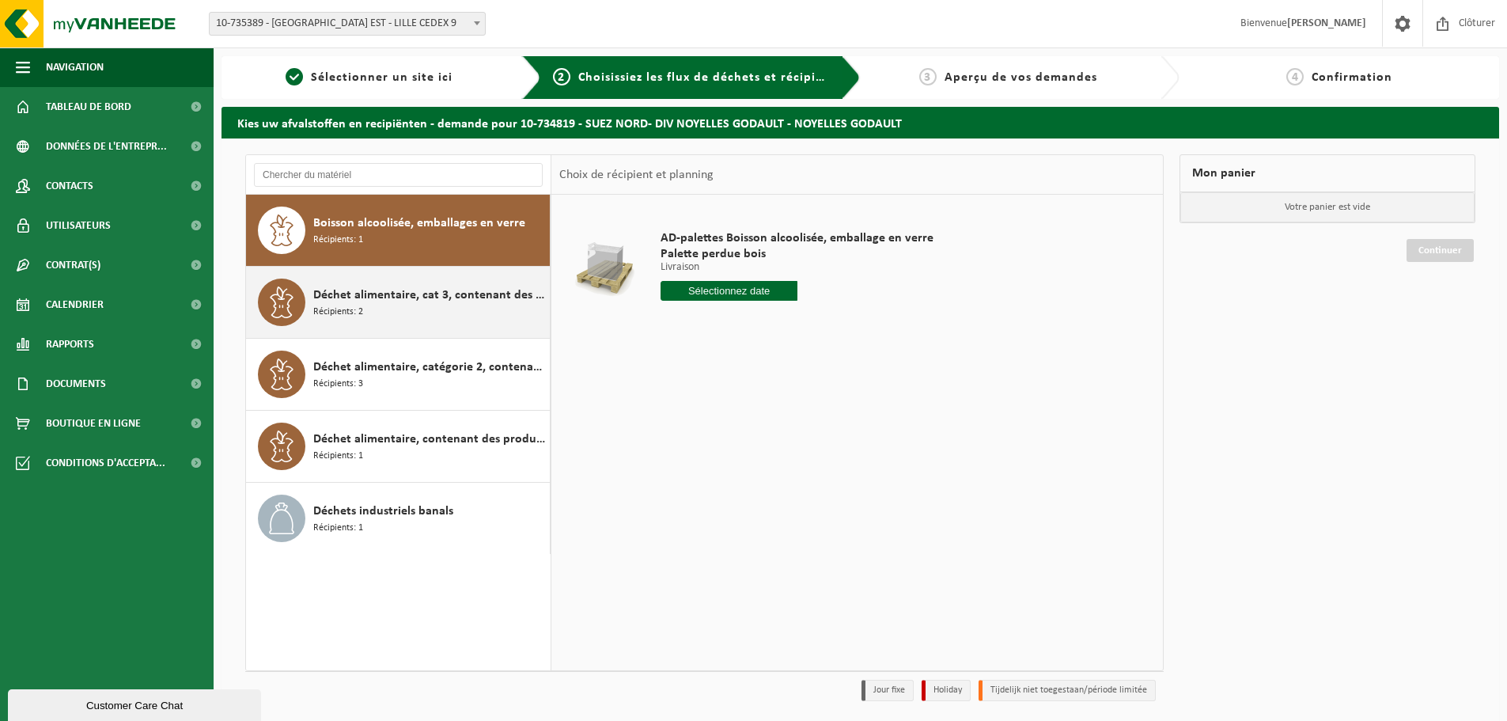
click at [446, 302] on span "Déchet alimentaire, cat 3, contenant des produits d'origine animale, emballage …" at bounding box center [429, 295] width 233 height 19
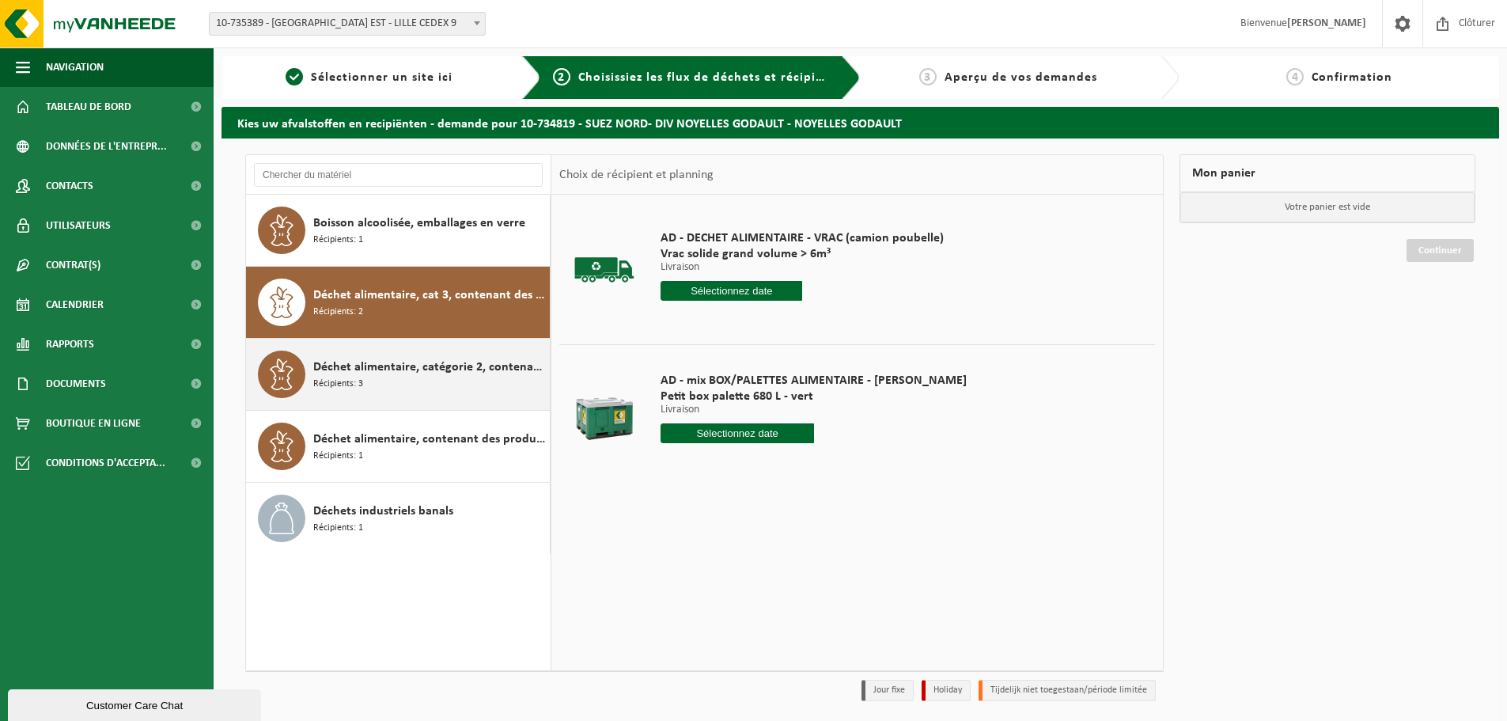
click at [362, 373] on span "Déchet alimentaire, catégorie 2, contenant des produits d'origine animale, emba…" at bounding box center [429, 367] width 233 height 19
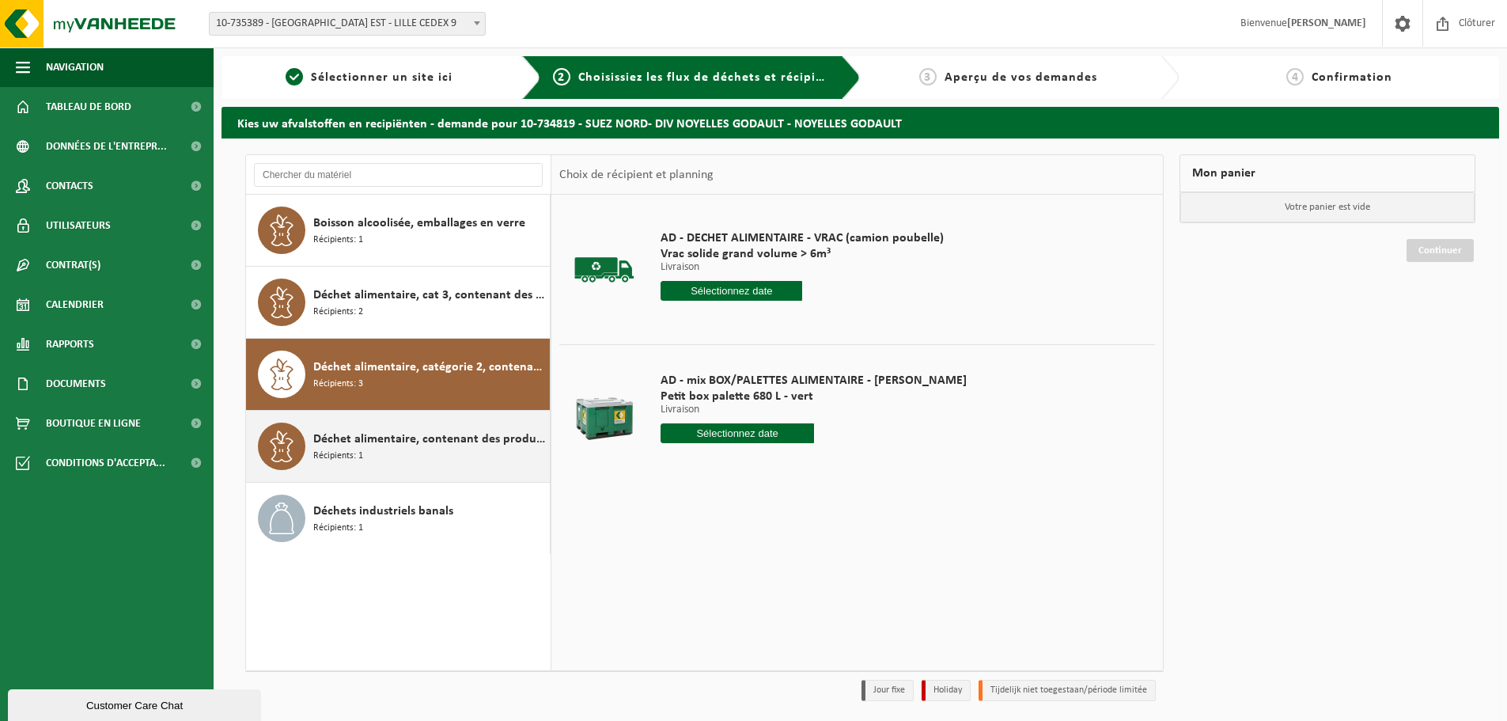
click at [409, 439] on span "Déchet alimentaire, contenant des produits d'origine animale, non emballé, caté…" at bounding box center [429, 439] width 233 height 19
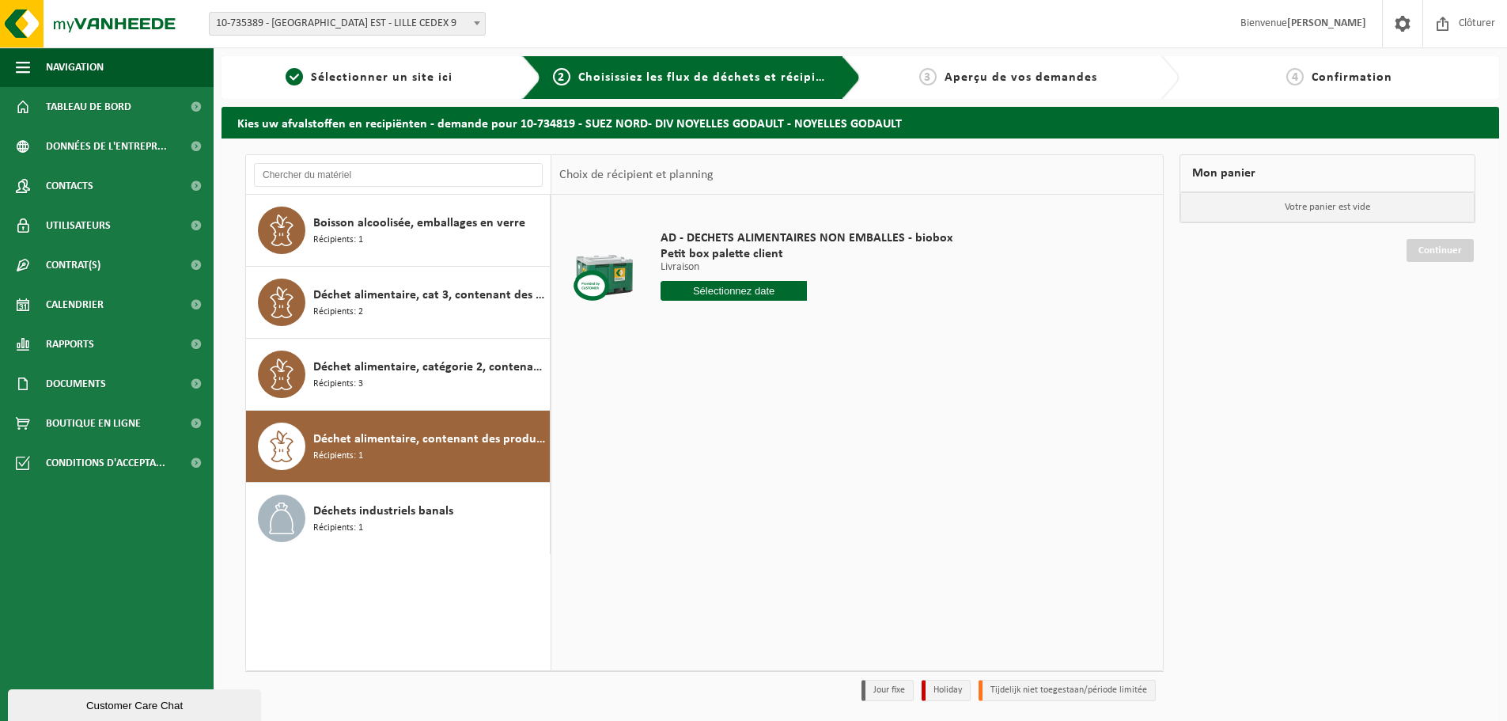
click at [725, 300] on input "text" at bounding box center [734, 291] width 146 height 20
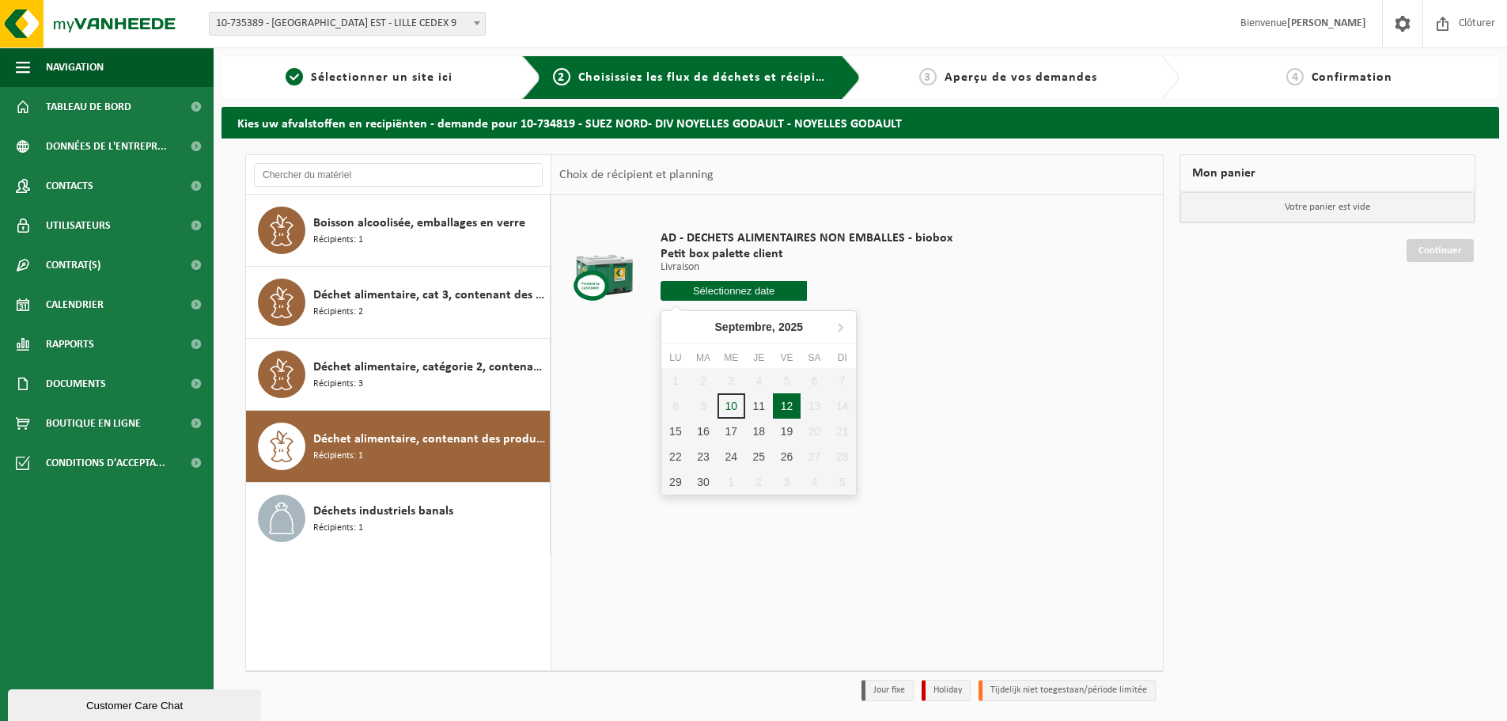
click at [793, 409] on div "12" at bounding box center [787, 405] width 28 height 25
type input "à partir de [DATE]"
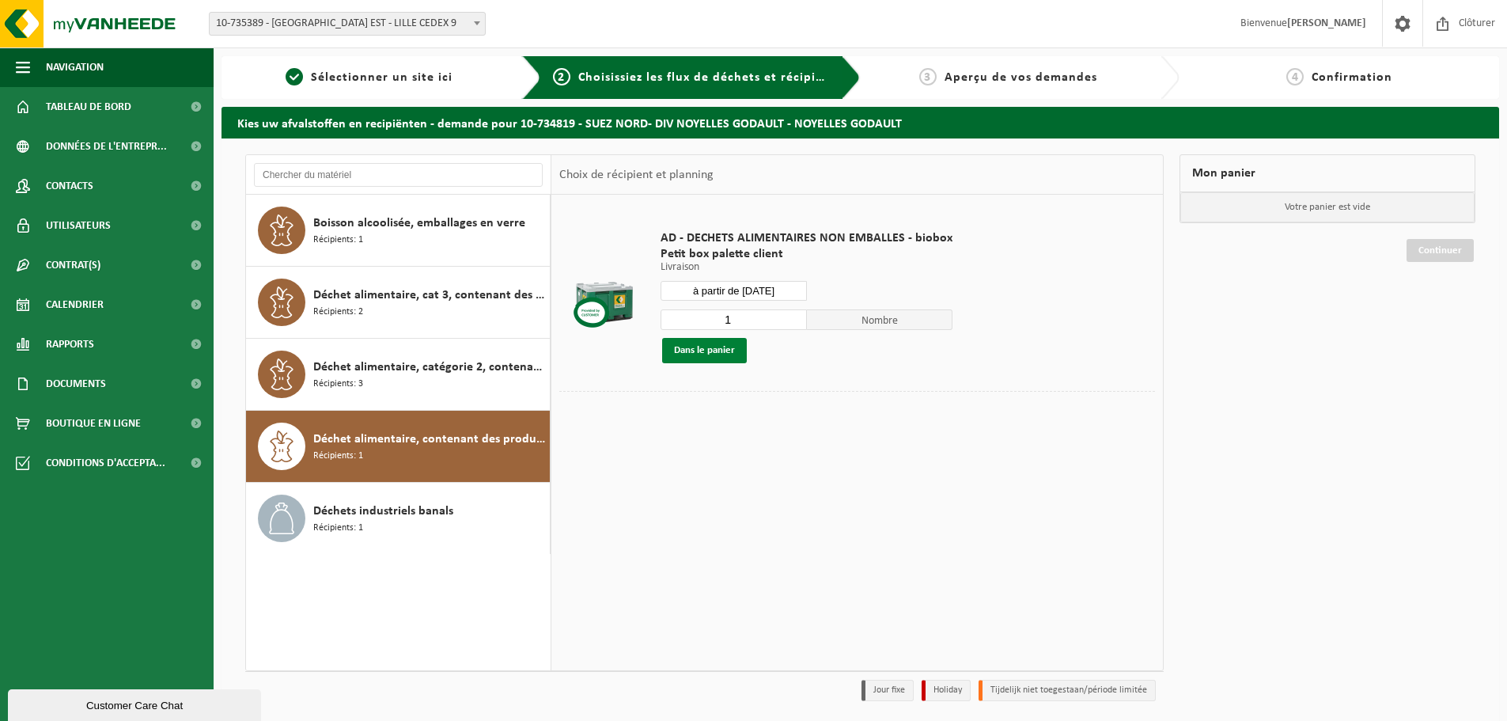
click at [719, 348] on button "Dans le panier" at bounding box center [704, 350] width 85 height 25
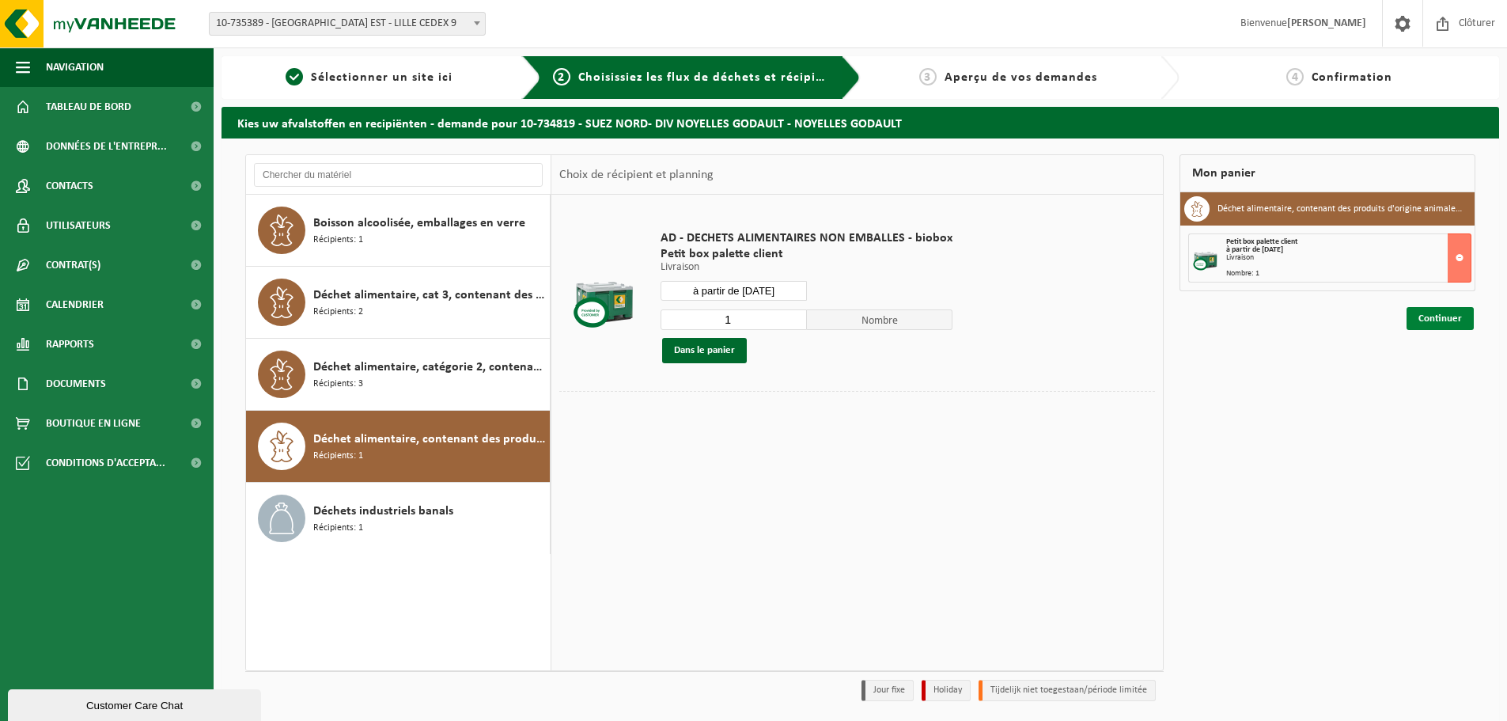
click at [1450, 320] on link "Continuer" at bounding box center [1440, 318] width 67 height 23
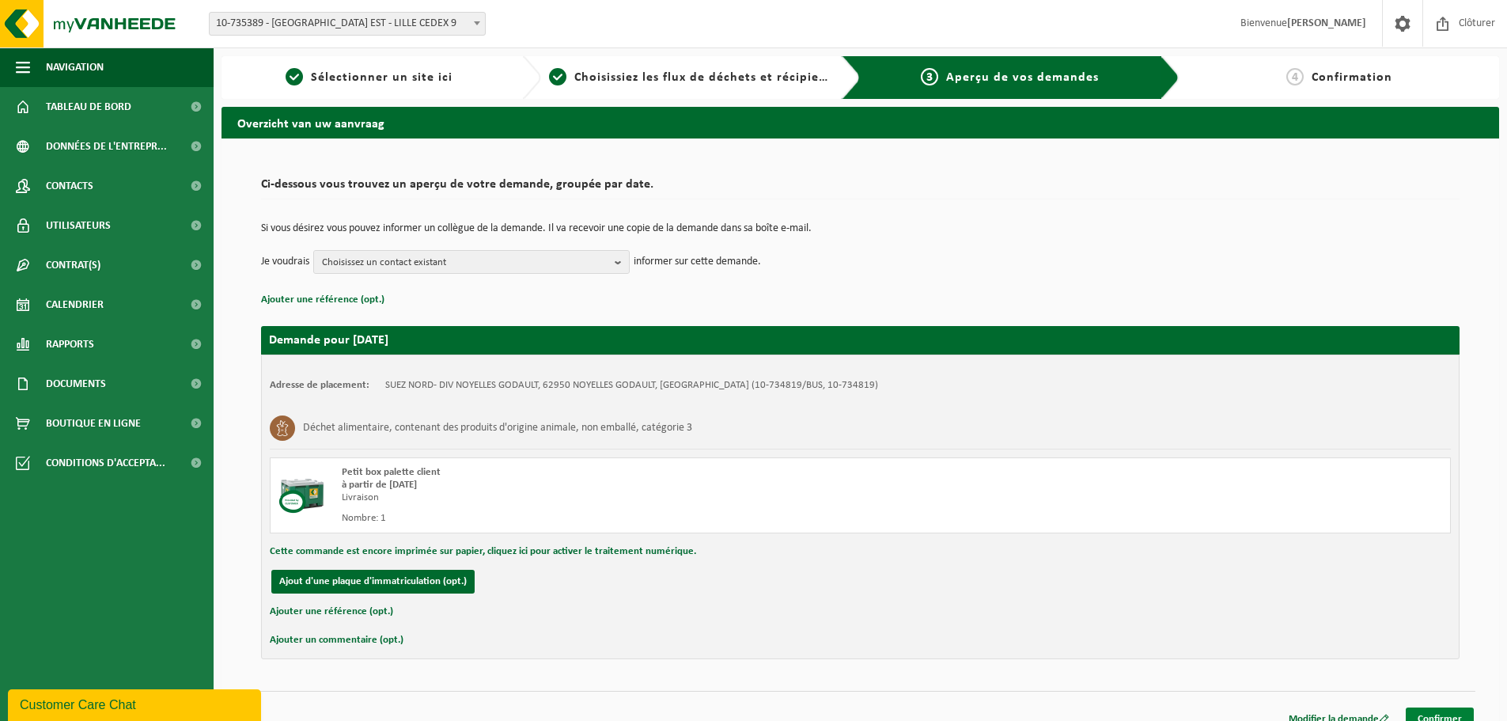
click at [1458, 718] on link "Confirmer" at bounding box center [1440, 718] width 68 height 23
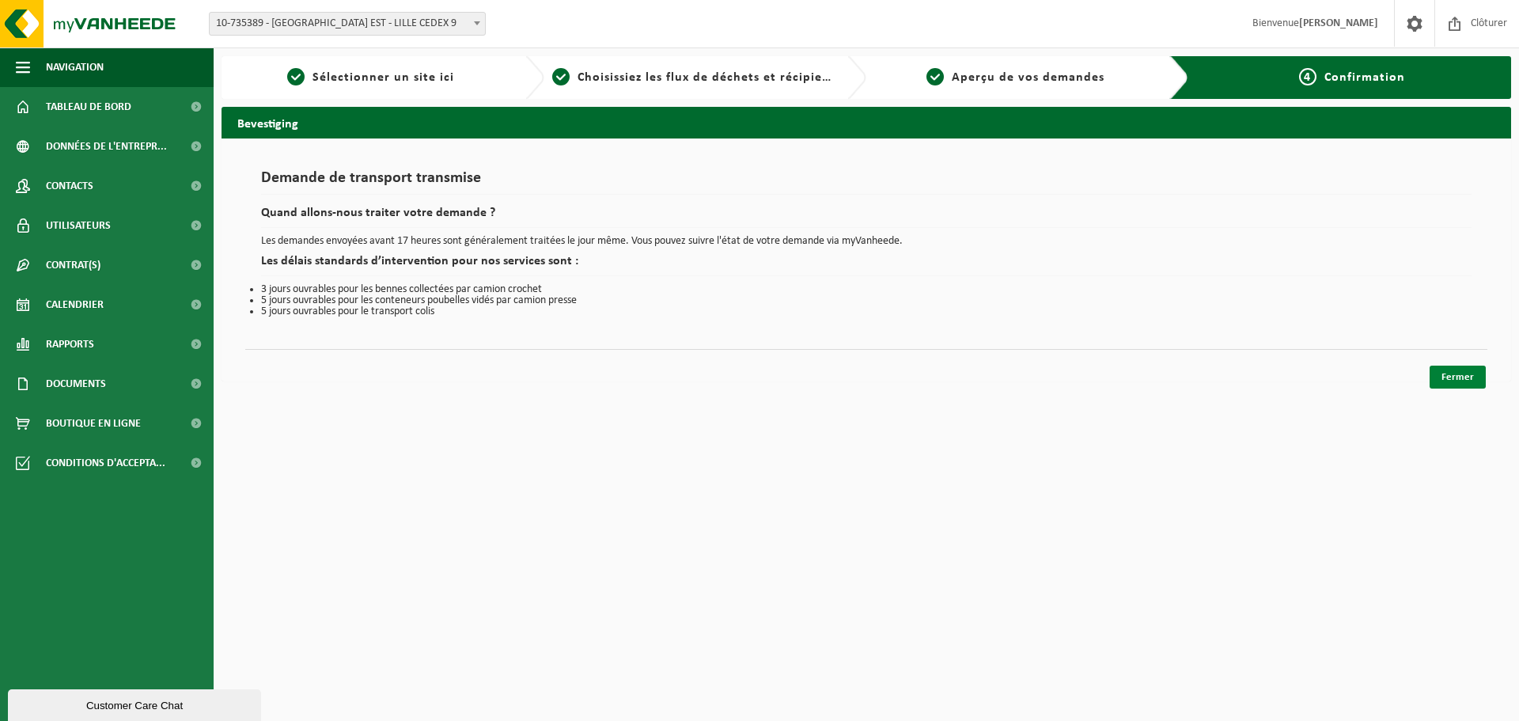
click at [1449, 373] on link "Fermer" at bounding box center [1458, 377] width 56 height 23
